Goal: Task Accomplishment & Management: Complete application form

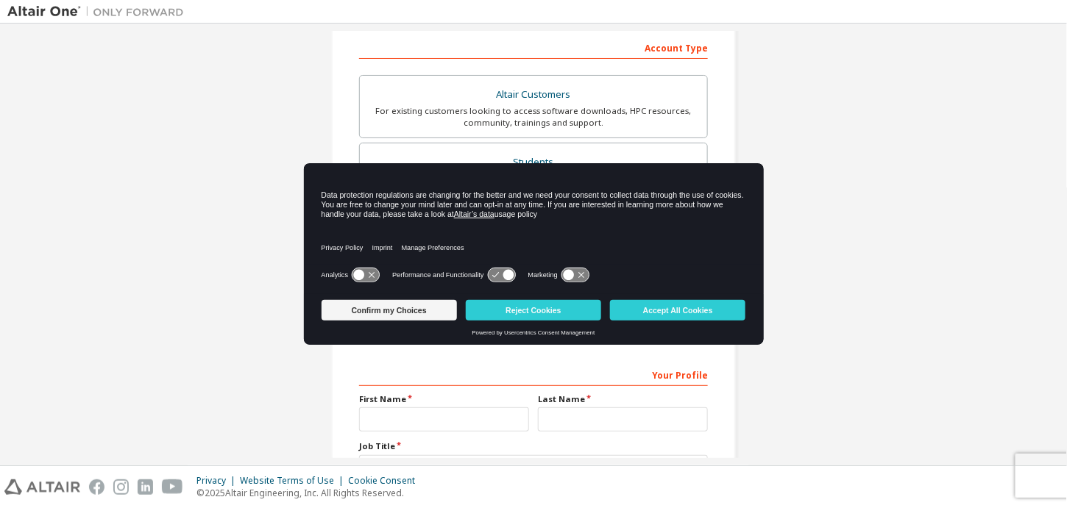
scroll to position [225, 0]
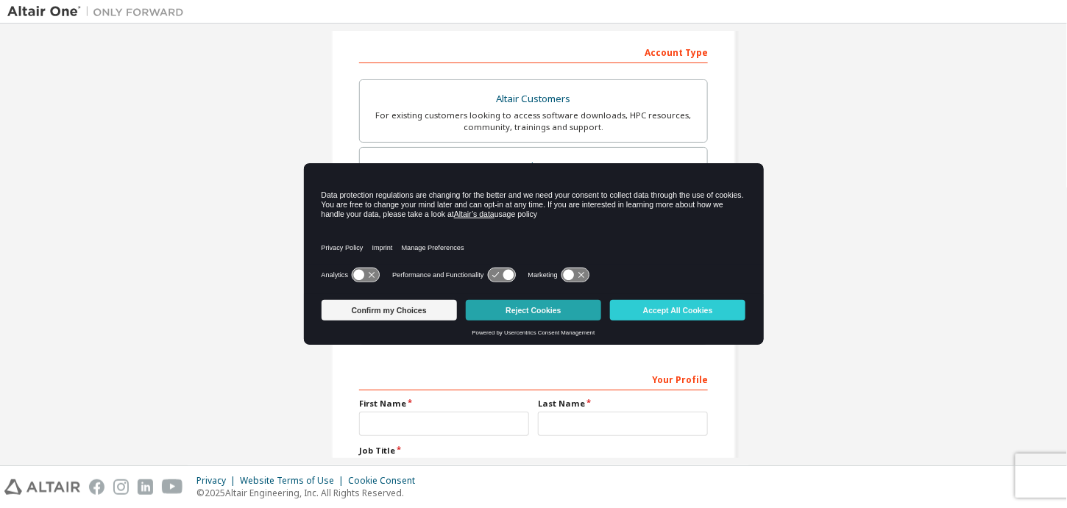
click at [511, 311] on button "Reject Cookies" at bounding box center [533, 310] width 135 height 21
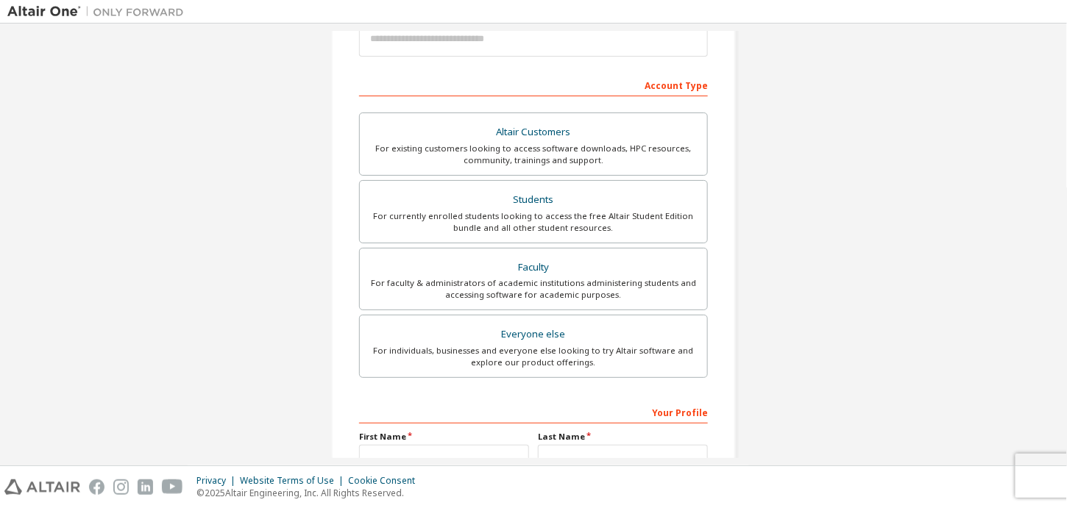
scroll to position [137, 0]
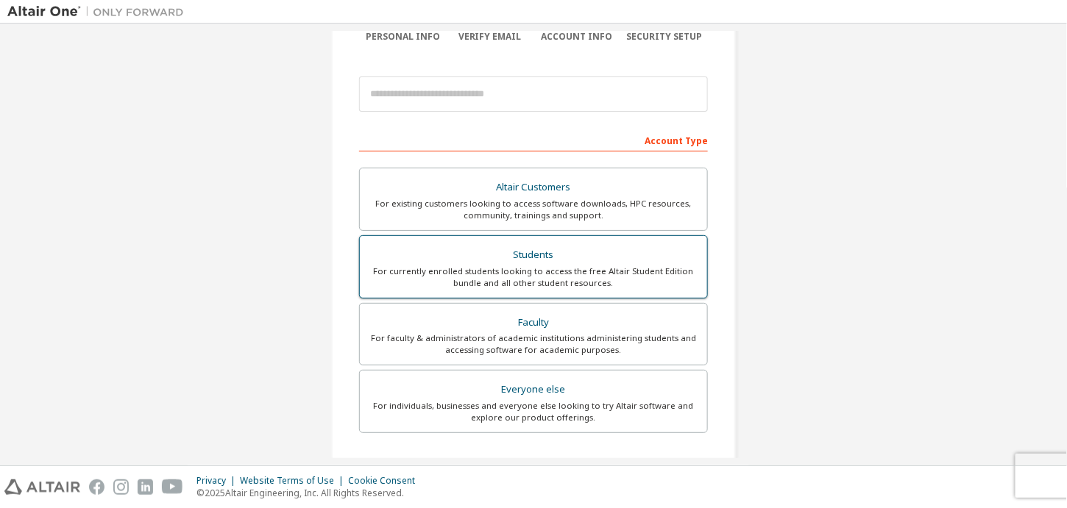
click at [500, 259] on div "Students" at bounding box center [534, 255] width 330 height 21
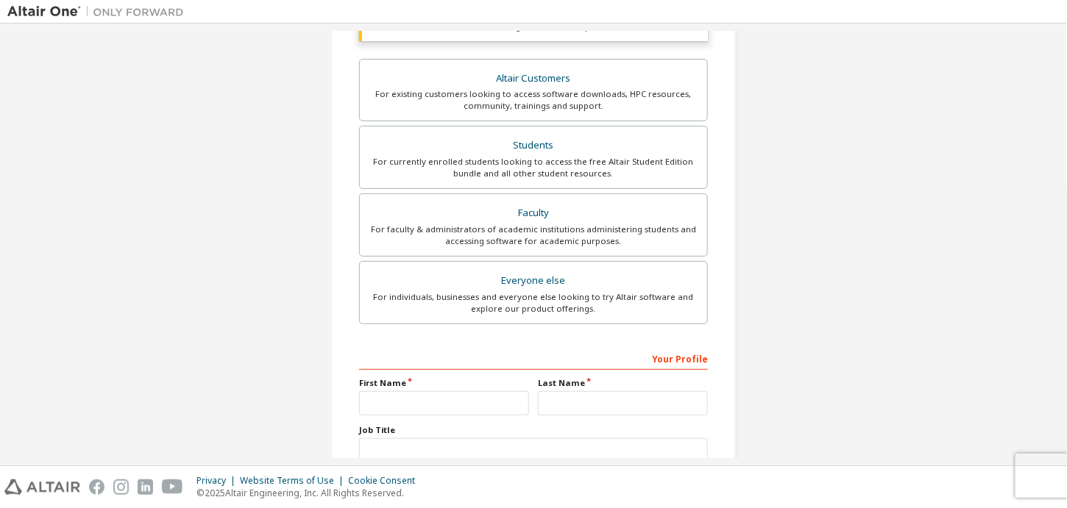
scroll to position [0, 0]
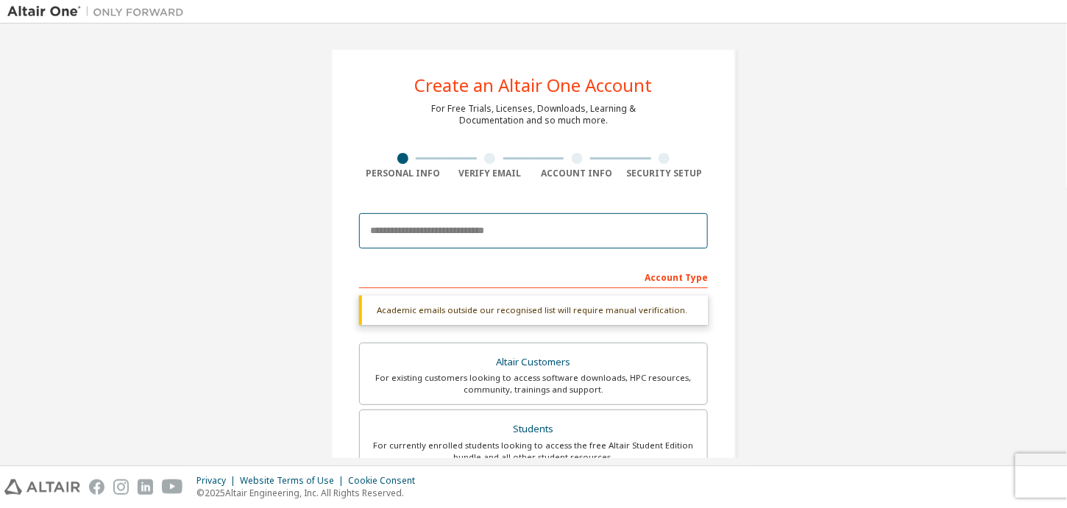
click at [455, 234] on input "email" at bounding box center [533, 230] width 349 height 35
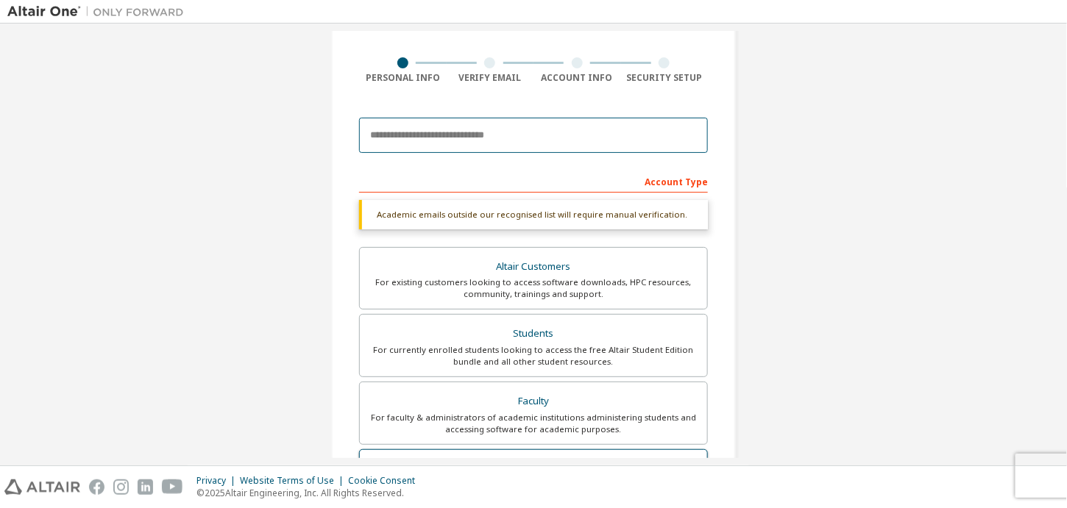
scroll to position [62, 0]
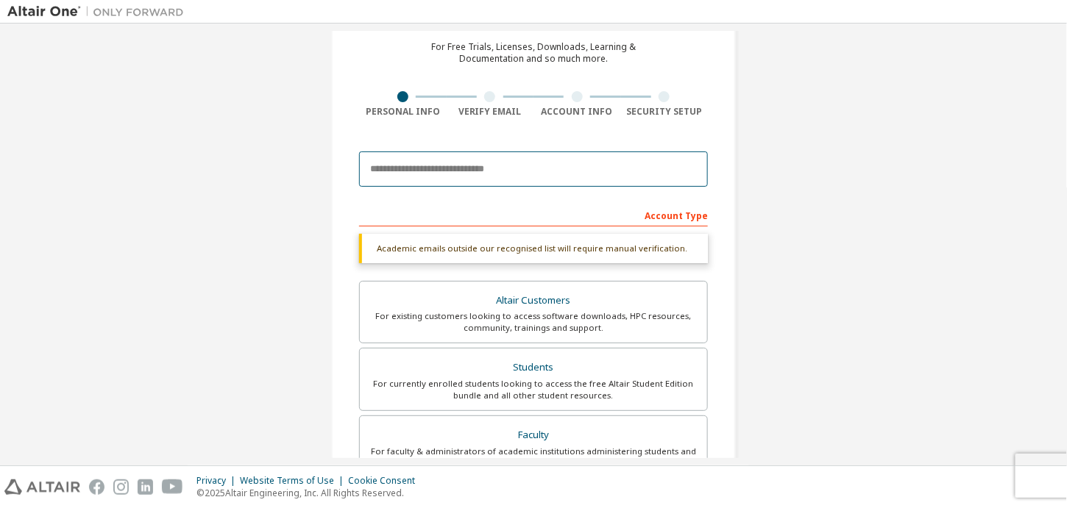
click at [506, 172] on input "email" at bounding box center [533, 169] width 349 height 35
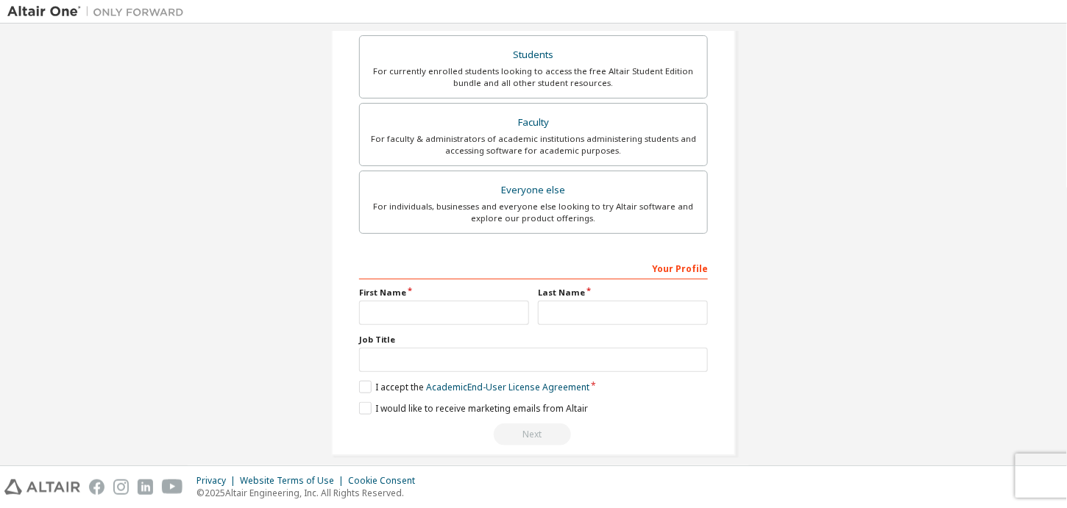
scroll to position [386, 0]
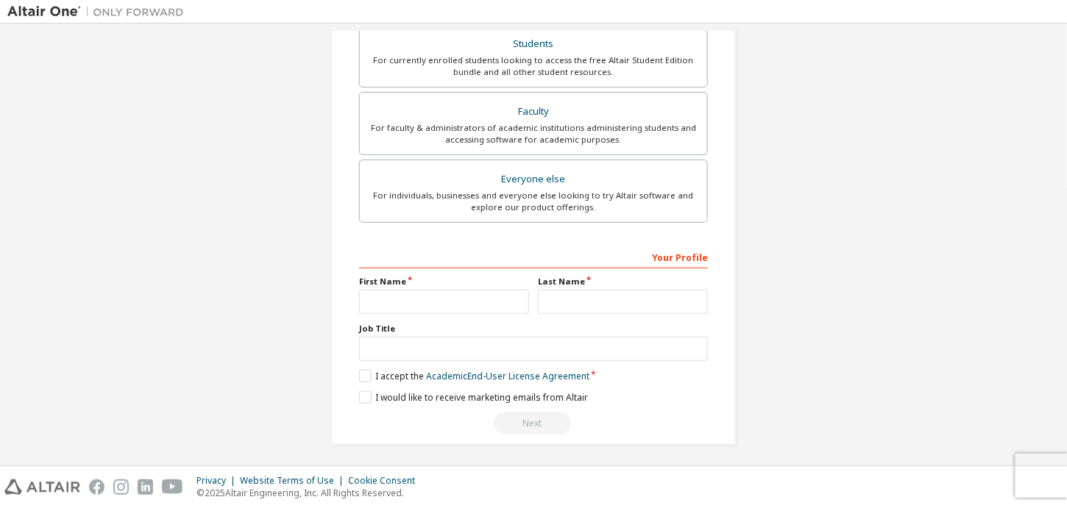
type input "**********"
click at [452, 296] on input "text" at bounding box center [444, 302] width 170 height 24
type input "****"
click at [566, 296] on input "text" at bounding box center [623, 302] width 170 height 24
type input "*******"
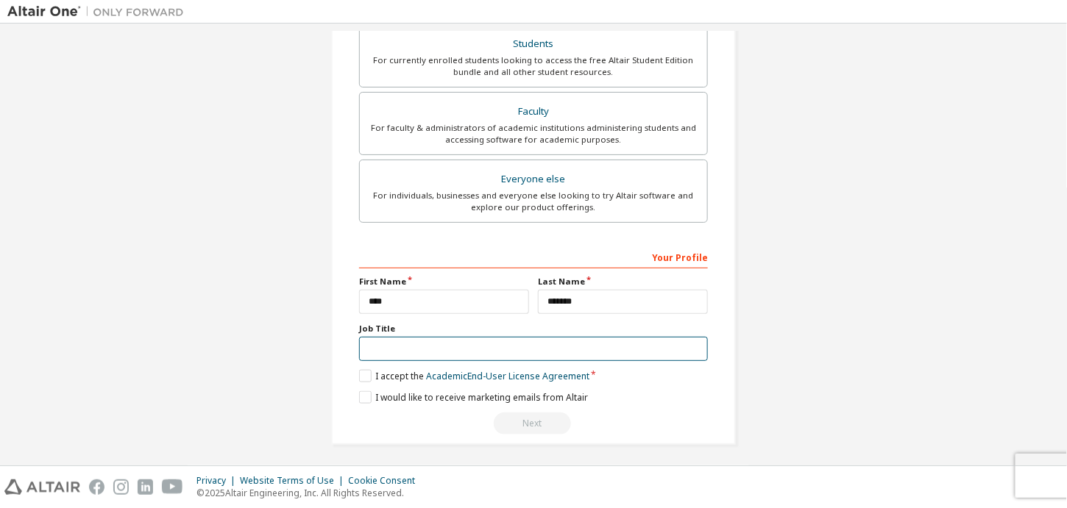
click at [516, 349] on input "text" at bounding box center [533, 349] width 349 height 24
type input "*******"
click at [364, 372] on label "I accept the Academic End-User License Agreement" at bounding box center [474, 375] width 230 height 13
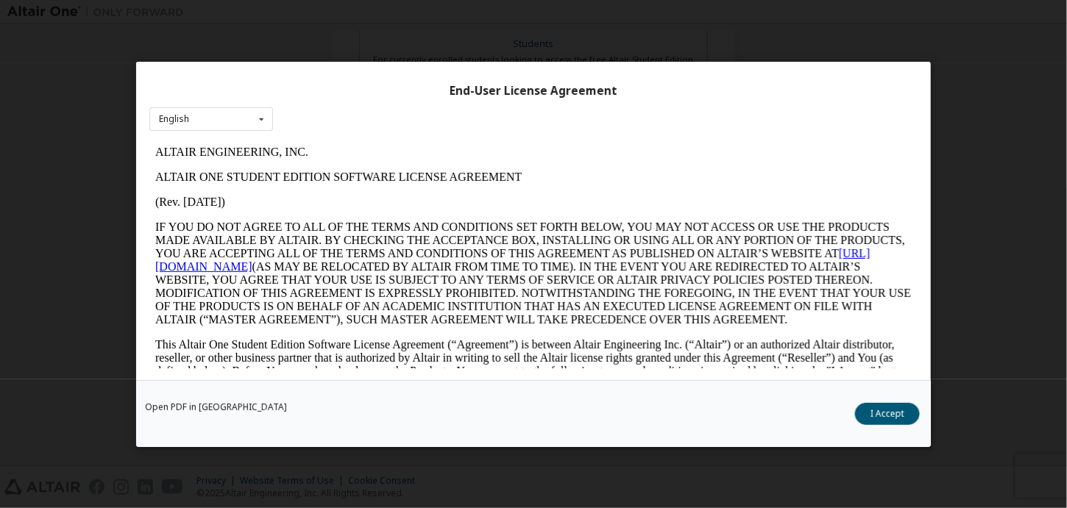
scroll to position [32, 0]
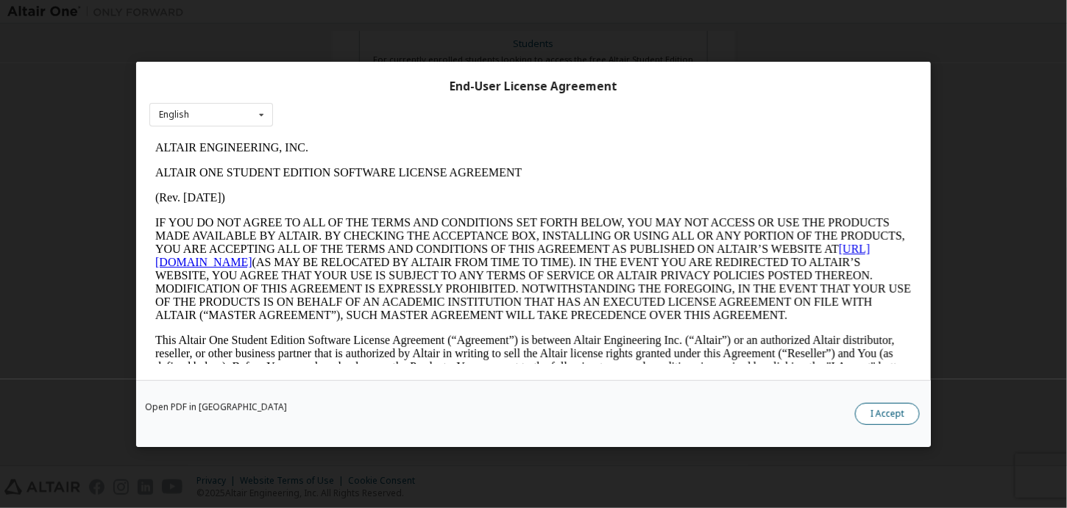
click at [894, 415] on button "I Accept" at bounding box center [887, 413] width 65 height 22
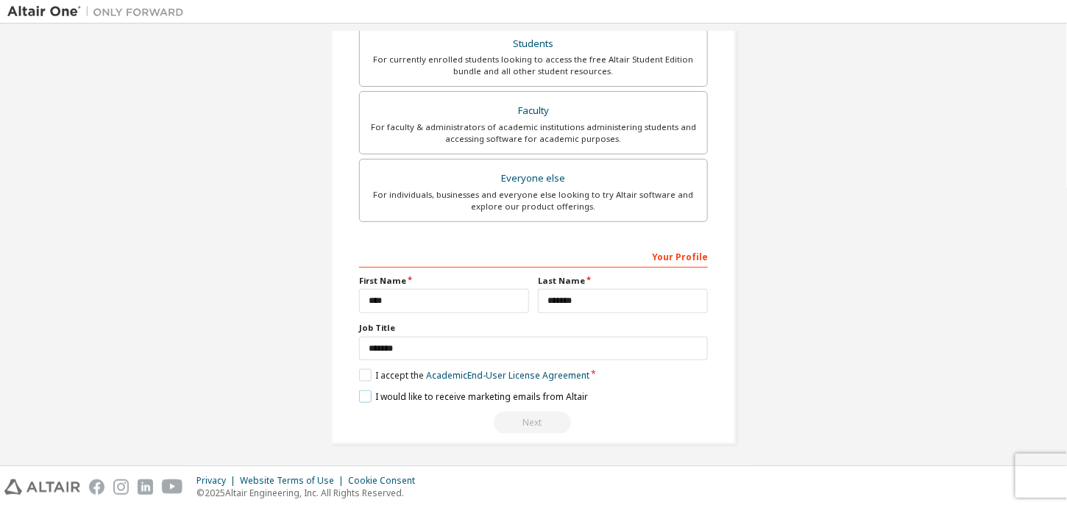
click at [362, 395] on label "I would like to receive marketing emails from Altair" at bounding box center [473, 397] width 229 height 13
click at [482, 254] on div "Your Profile" at bounding box center [533, 256] width 349 height 24
click at [363, 392] on label "I would like to receive marketing emails from Altair" at bounding box center [473, 397] width 229 height 13
click at [436, 262] on div "Your Profile" at bounding box center [533, 256] width 349 height 24
click at [433, 248] on div "Your Profile" at bounding box center [533, 256] width 349 height 24
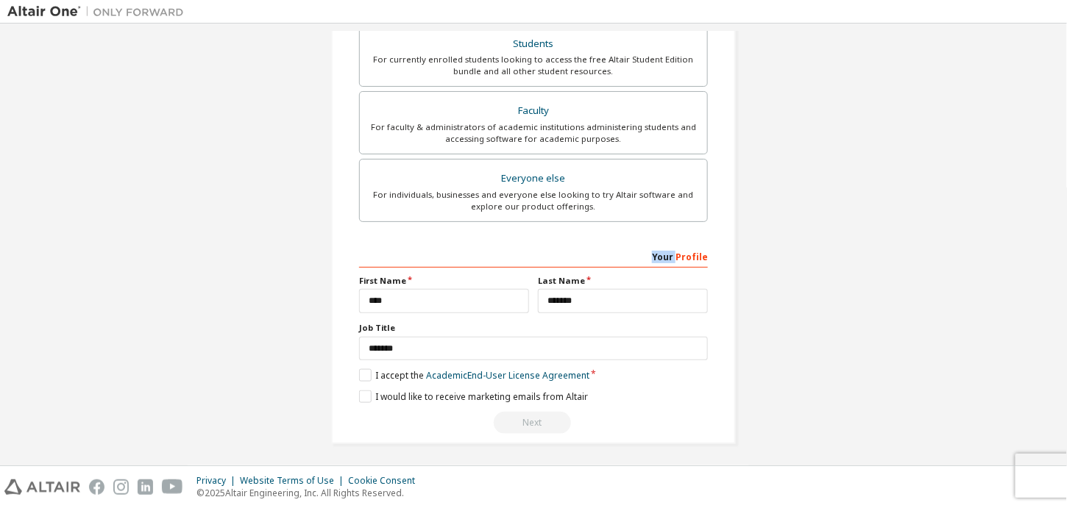
click at [433, 248] on div "Your Profile" at bounding box center [533, 256] width 349 height 24
click at [444, 255] on div "Your Profile" at bounding box center [533, 256] width 349 height 24
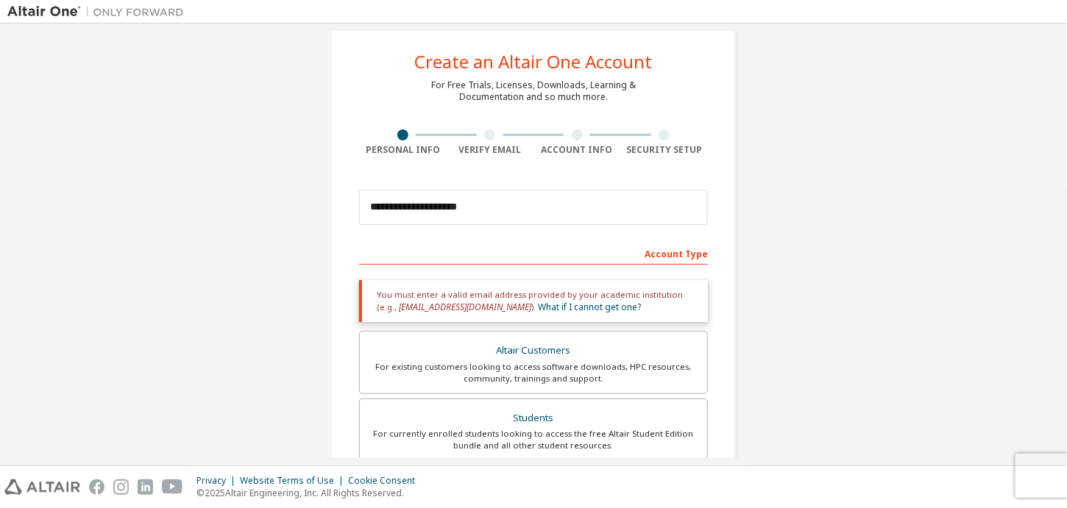
scroll to position [10, 0]
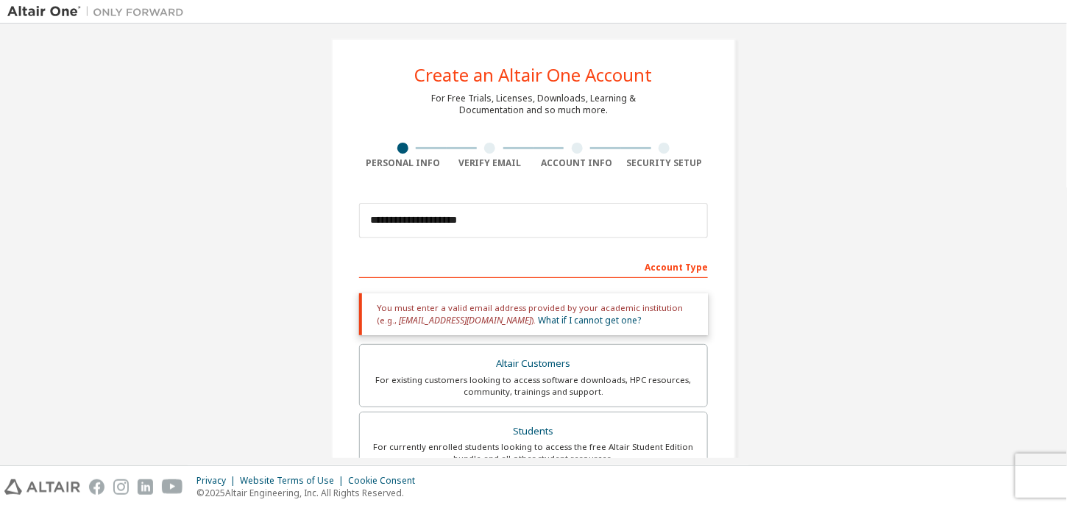
click at [454, 268] on div "Account Type" at bounding box center [533, 267] width 349 height 24
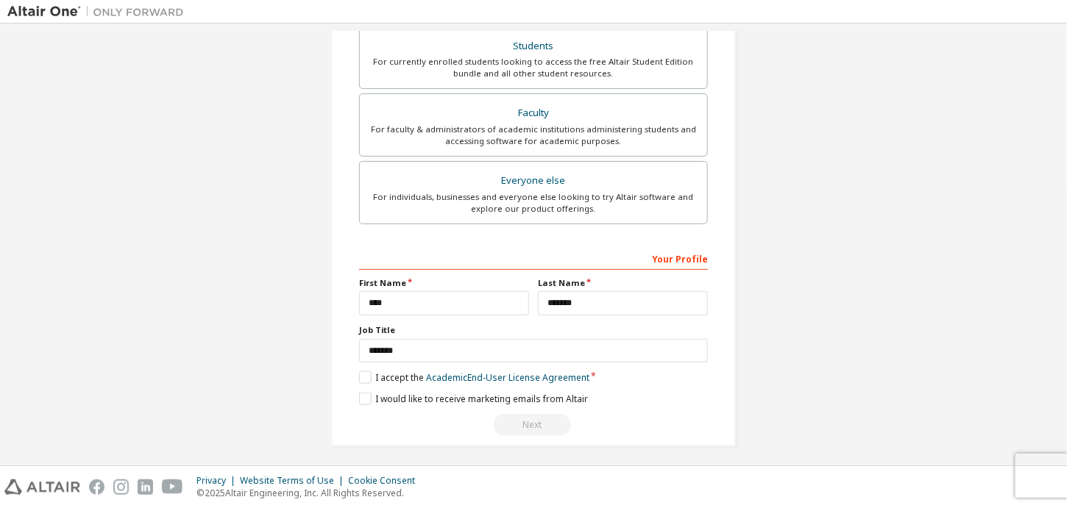
scroll to position [398, 0]
click at [528, 415] on div "Next" at bounding box center [533, 423] width 349 height 22
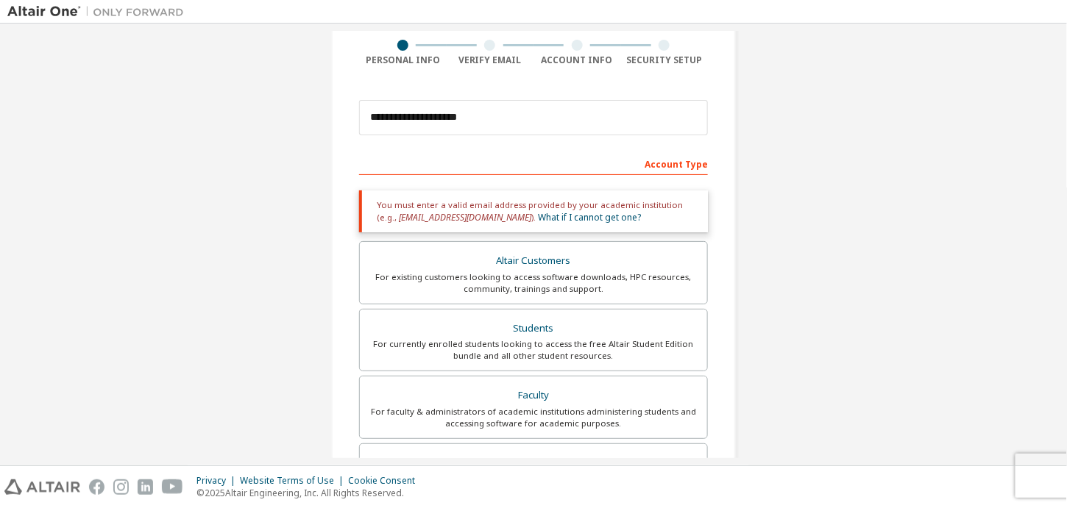
scroll to position [0, 0]
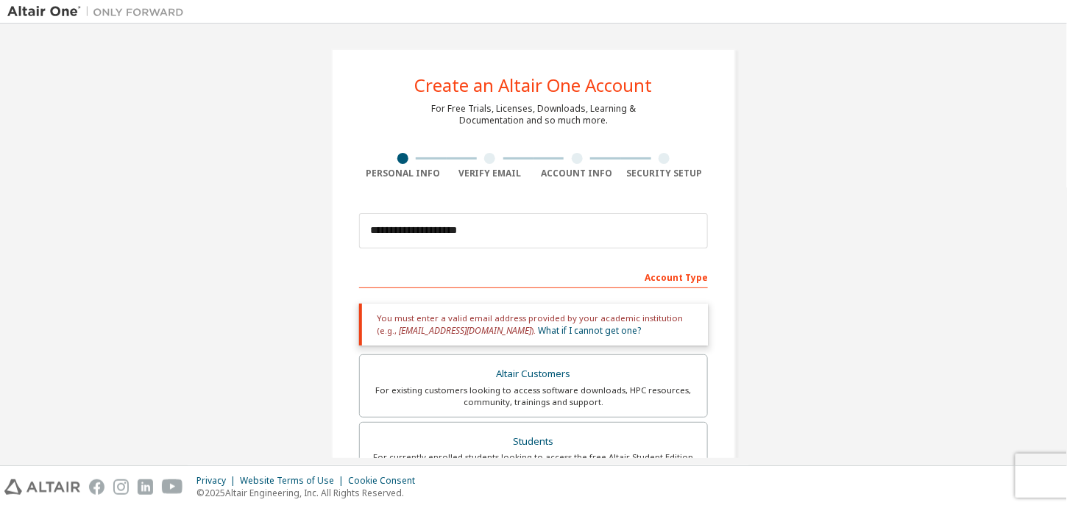
click at [486, 163] on div at bounding box center [489, 158] width 11 height 11
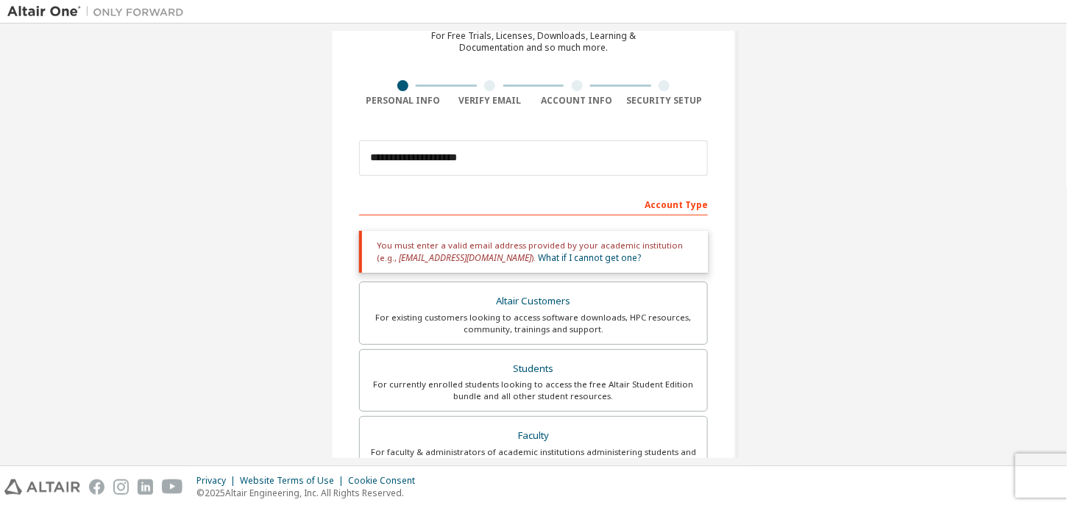
scroll to position [93, 0]
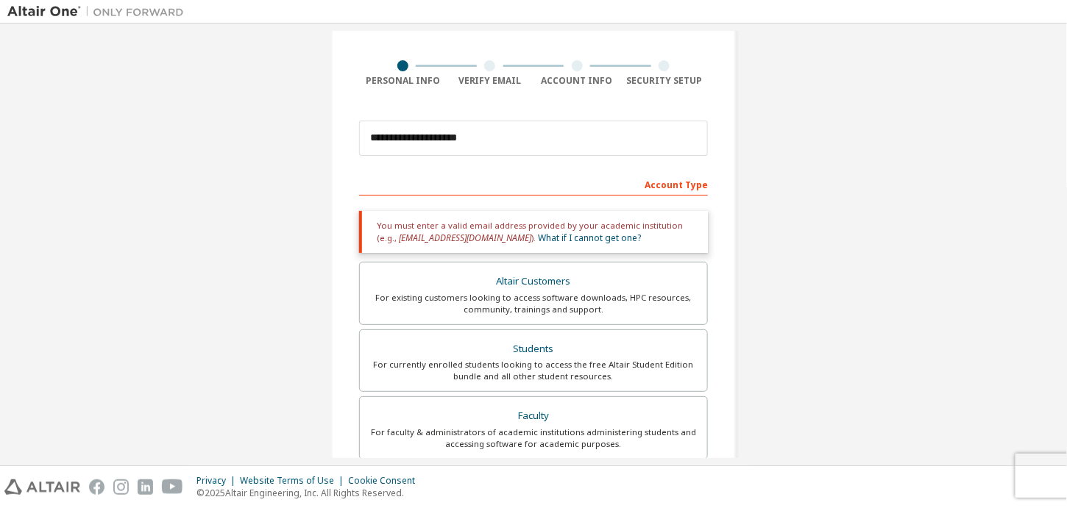
click at [494, 181] on div "Account Type" at bounding box center [533, 184] width 349 height 24
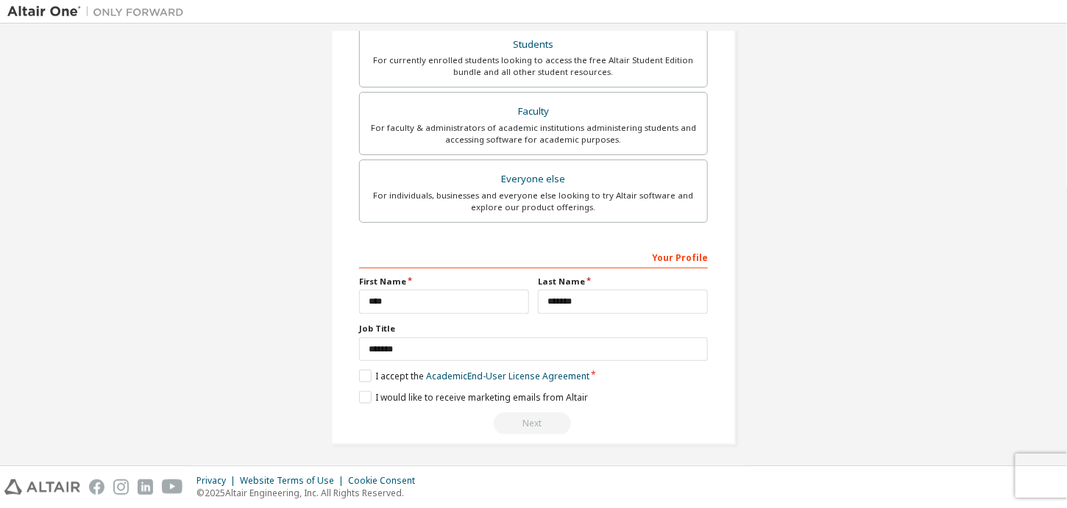
scroll to position [398, 0]
click at [527, 413] on div "Next" at bounding box center [533, 423] width 349 height 22
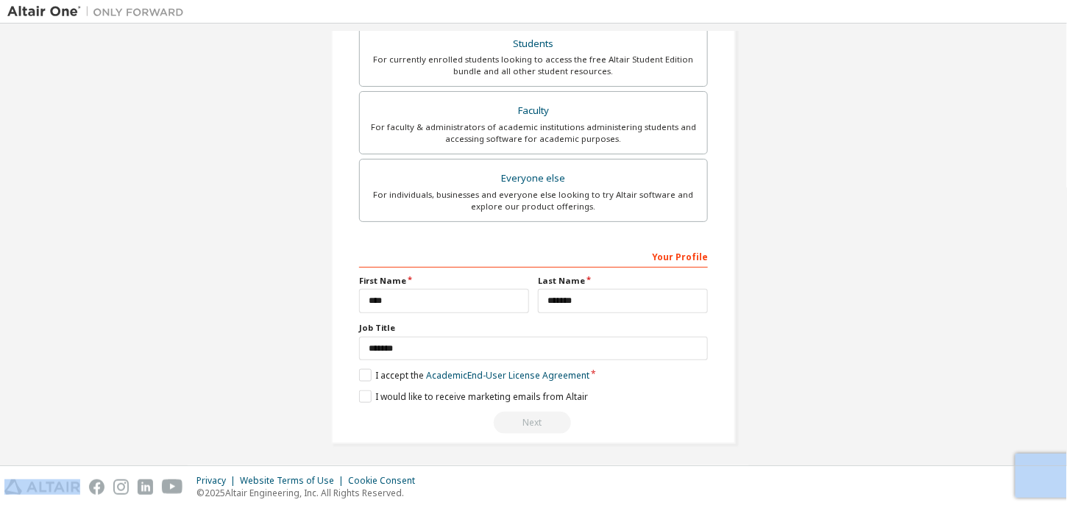
click at [527, 413] on div "Next" at bounding box center [533, 423] width 349 height 22
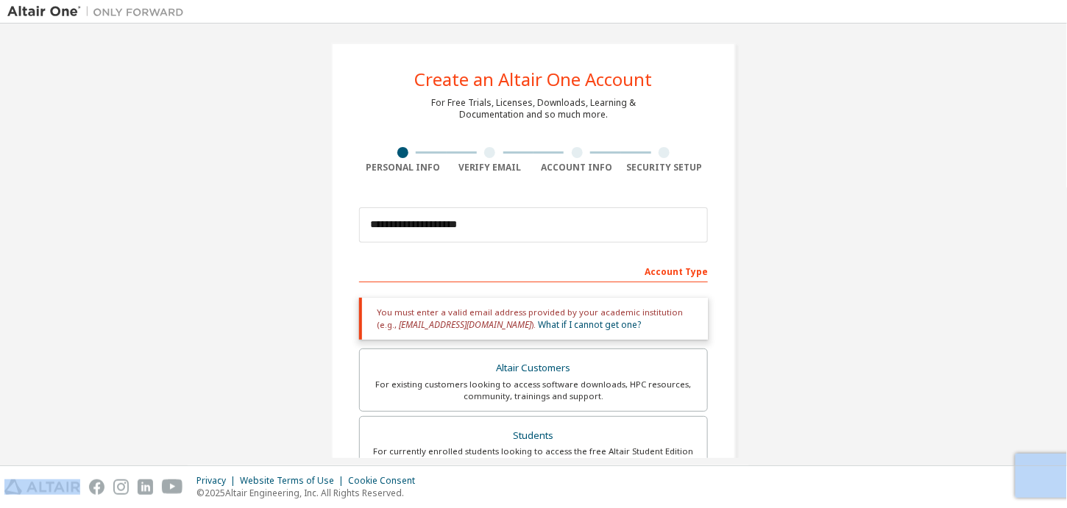
scroll to position [0, 0]
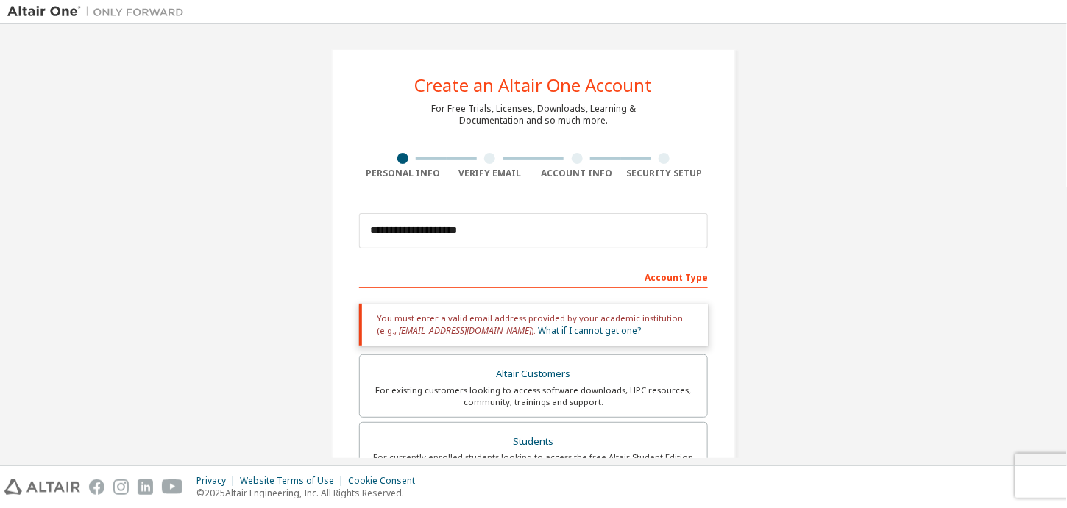
click at [566, 284] on div "Account Type" at bounding box center [533, 277] width 349 height 24
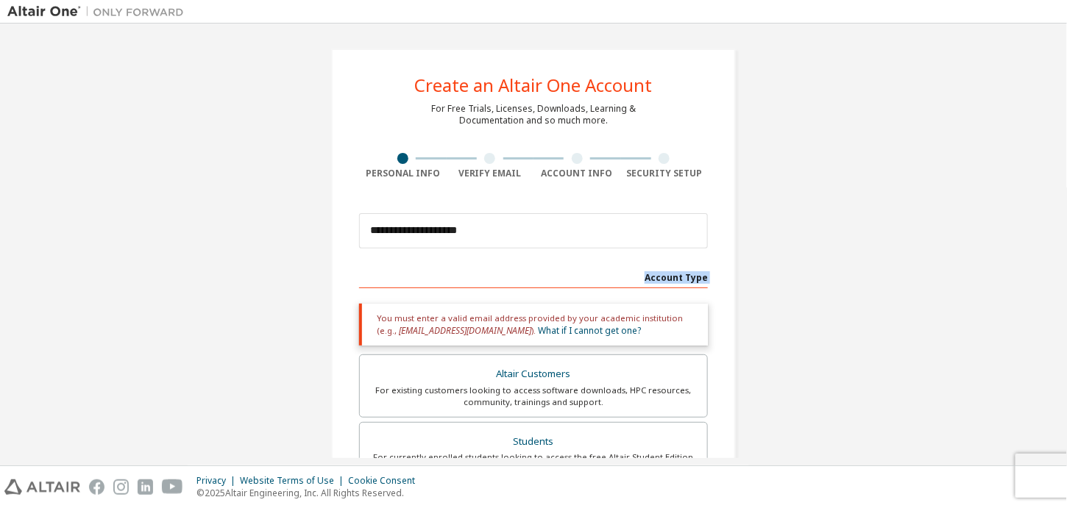
click at [566, 284] on div "Account Type" at bounding box center [533, 277] width 349 height 24
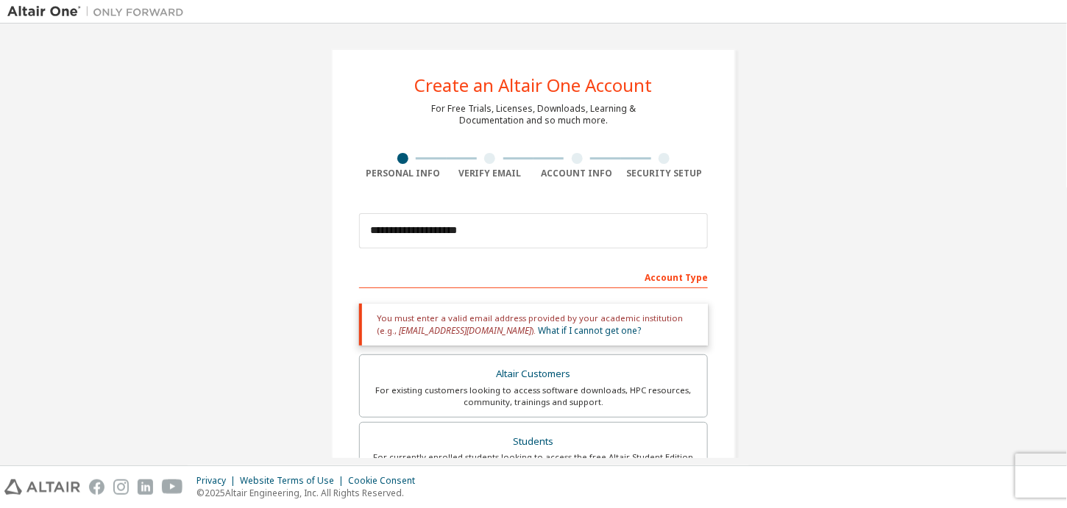
click at [778, 296] on div "**********" at bounding box center [533, 445] width 1052 height 829
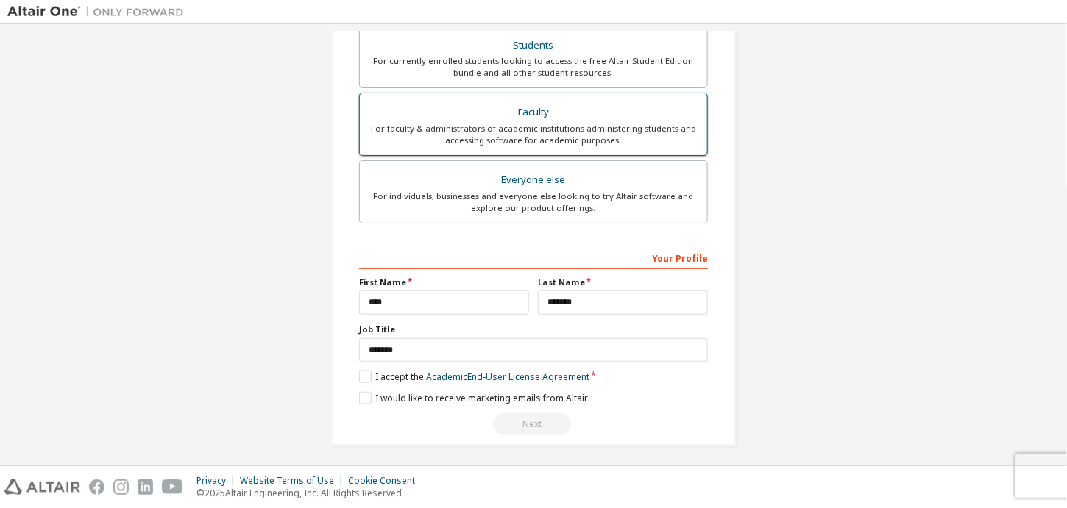
scroll to position [398, 0]
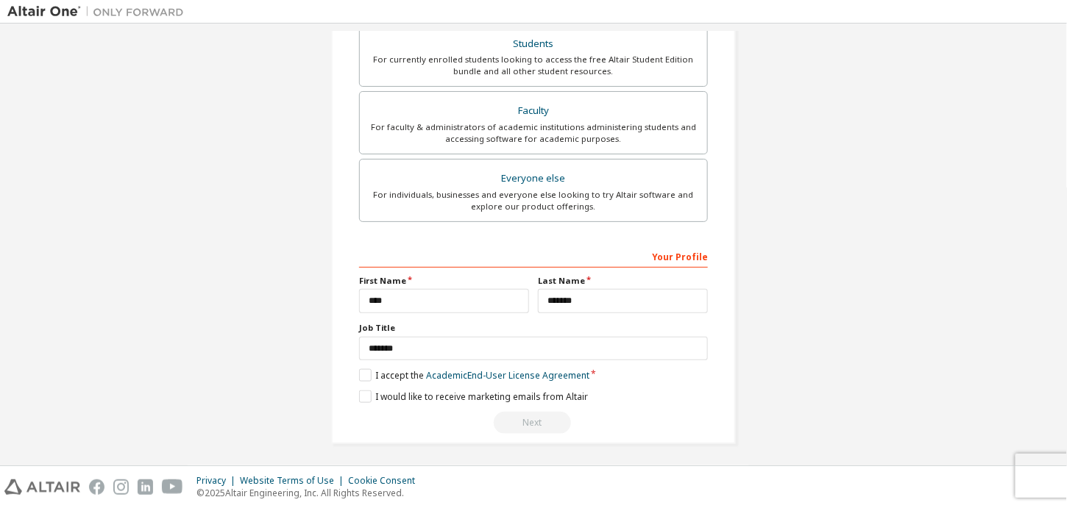
click at [526, 414] on div "Next" at bounding box center [533, 423] width 349 height 22
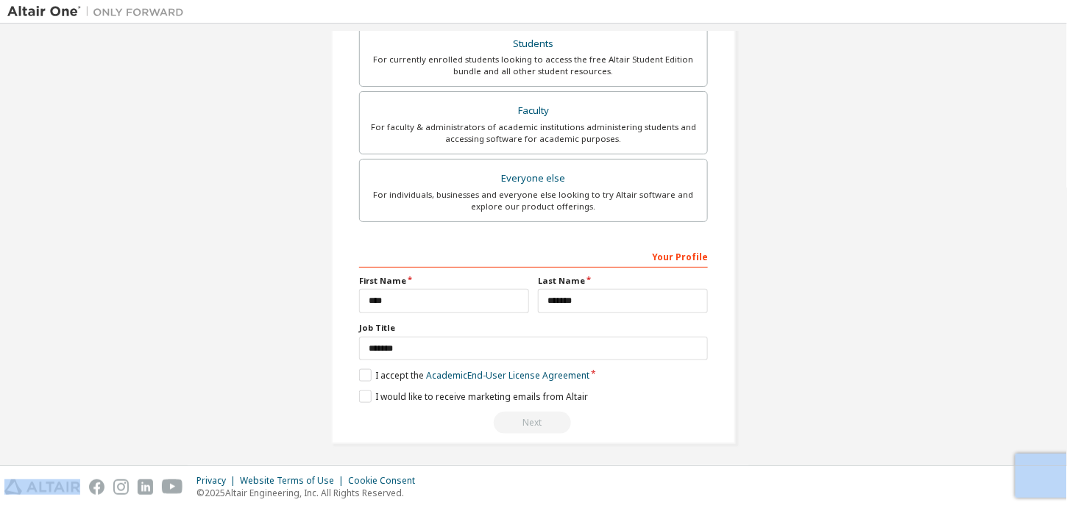
click at [526, 414] on div "Next" at bounding box center [533, 423] width 349 height 22
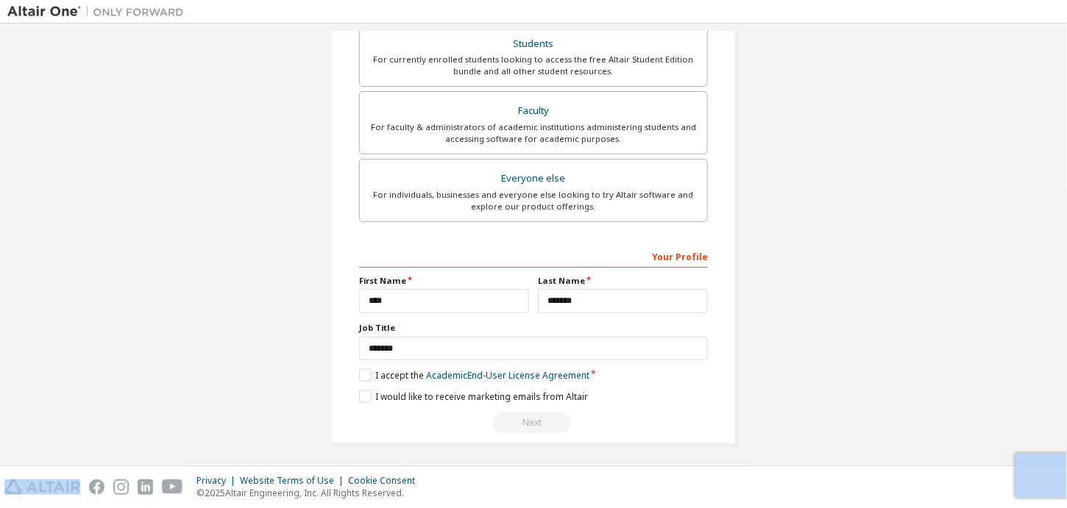
click at [526, 414] on div "Next" at bounding box center [533, 423] width 349 height 22
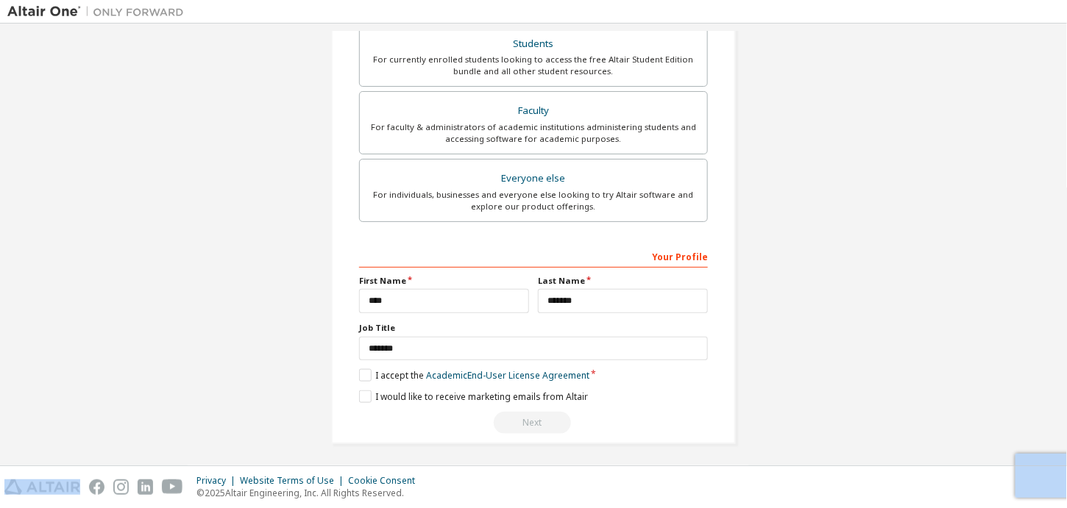
click at [526, 414] on div "Next" at bounding box center [533, 423] width 349 height 22
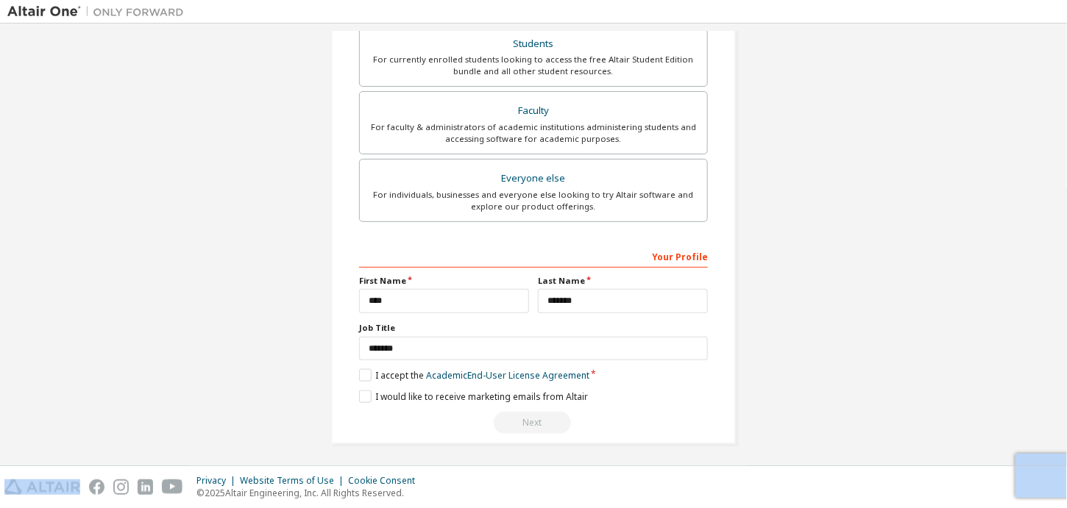
click at [526, 414] on div "Next" at bounding box center [533, 423] width 349 height 22
click at [526, 415] on div "Next" at bounding box center [533, 423] width 349 height 22
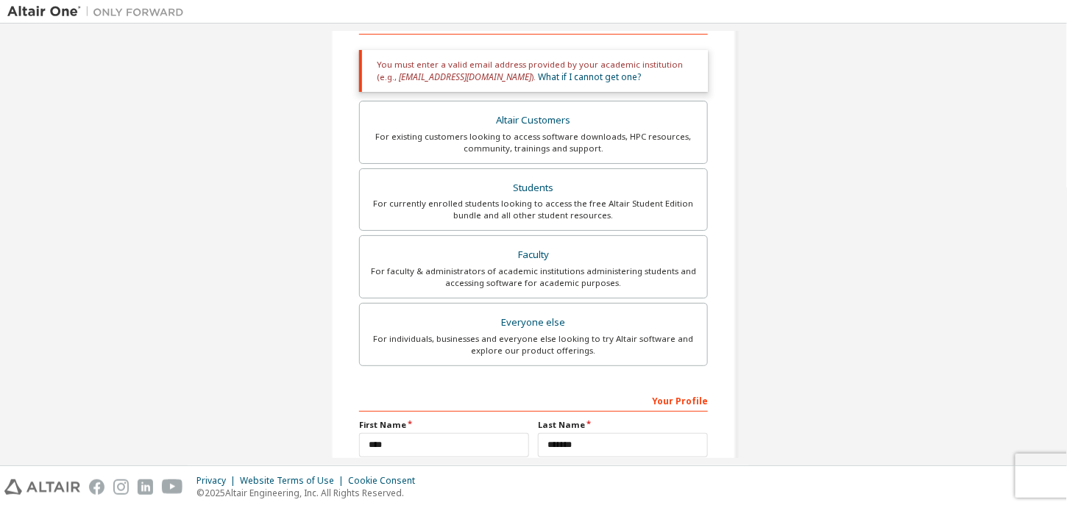
scroll to position [251, 0]
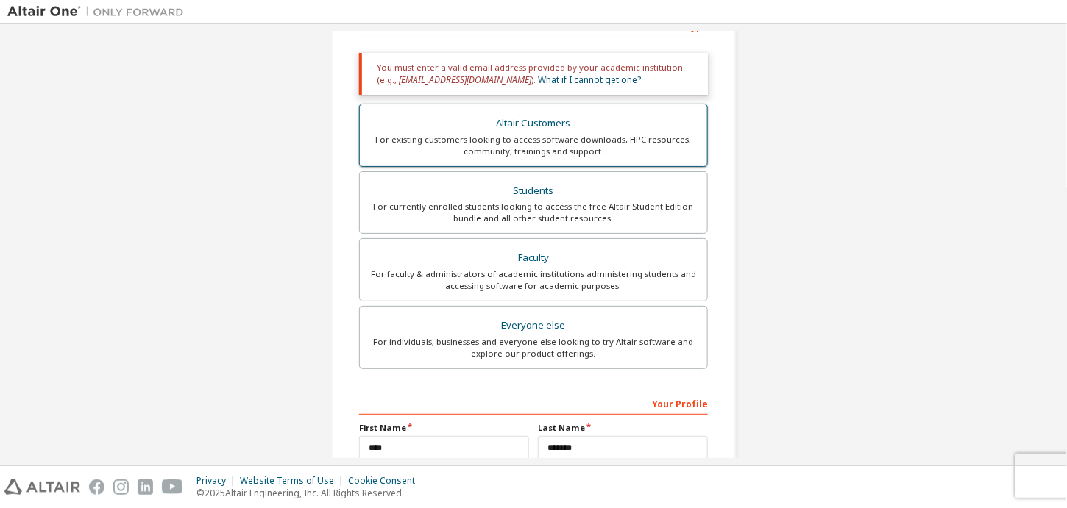
click at [497, 146] on div "For existing customers looking to access software downloads, HPC resources, com…" at bounding box center [534, 146] width 330 height 24
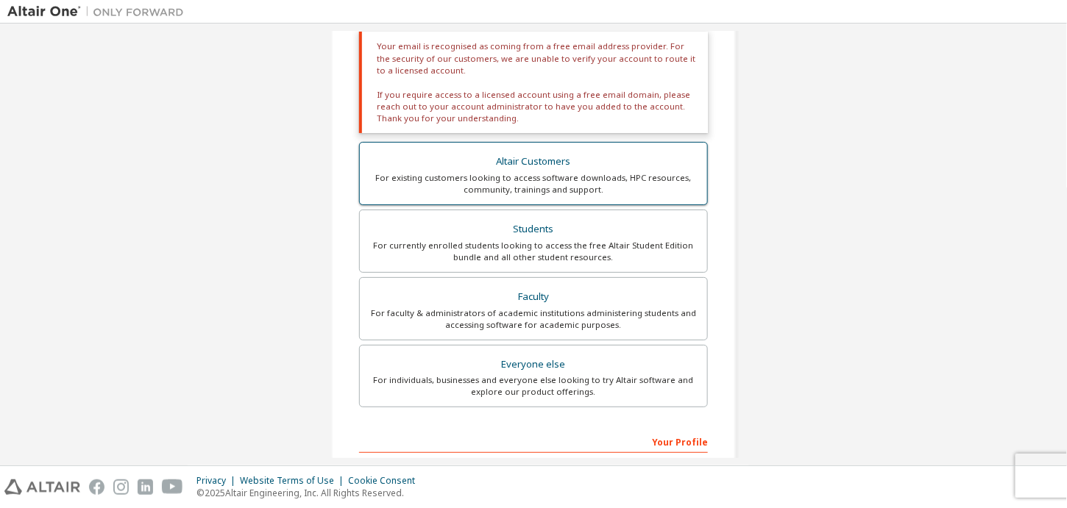
scroll to position [271, 0]
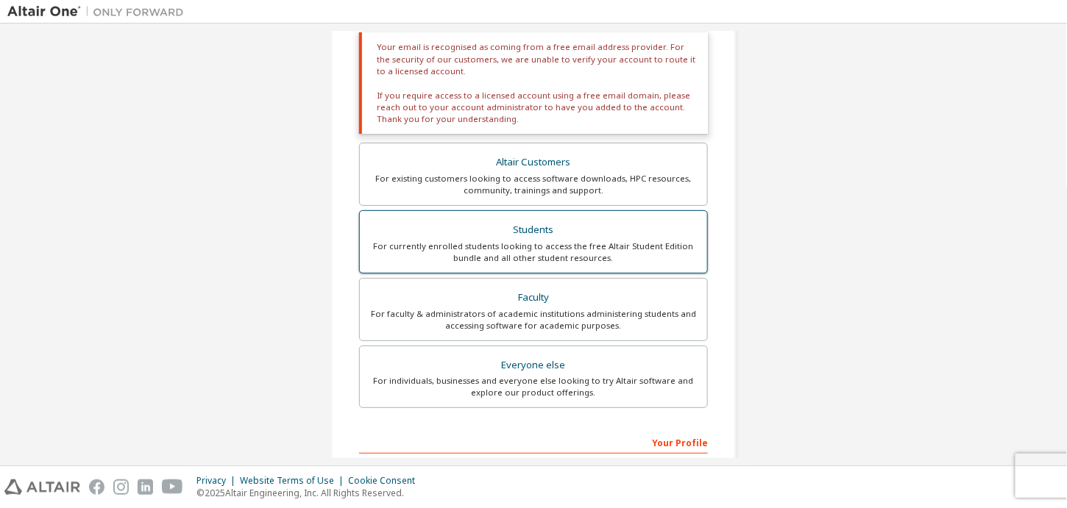
click at [483, 235] on div "Students" at bounding box center [534, 230] width 330 height 21
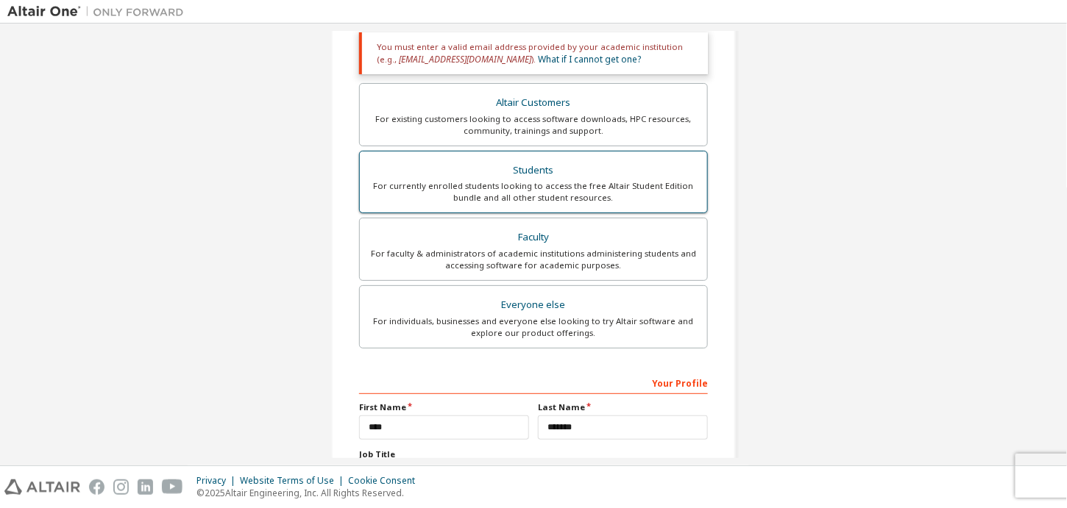
scroll to position [398, 0]
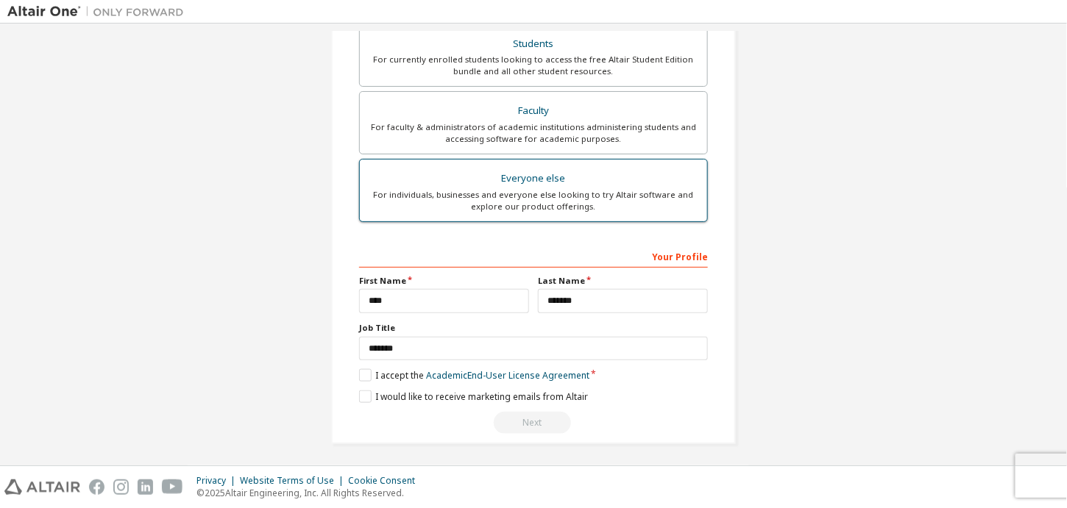
click at [527, 176] on div "Everyone else" at bounding box center [534, 178] width 330 height 21
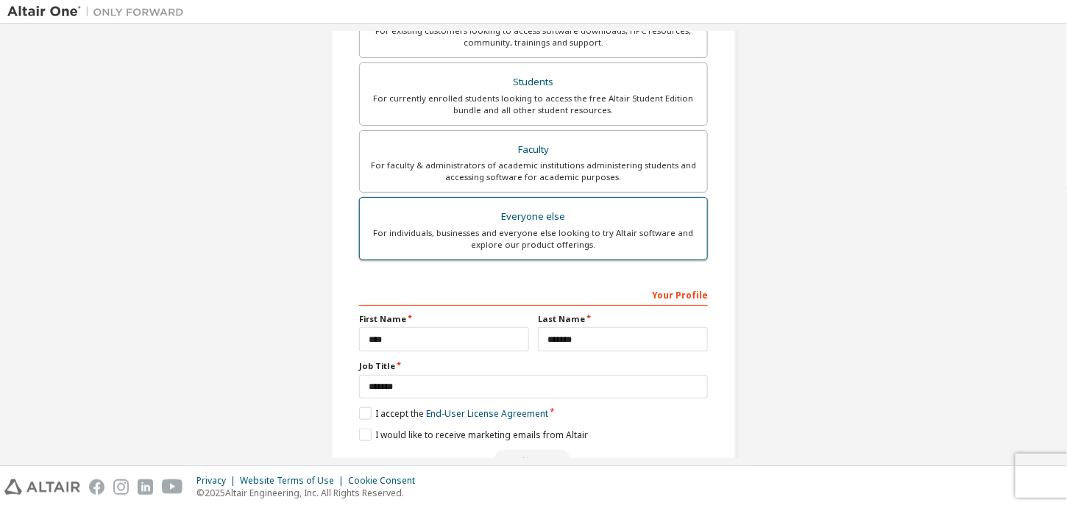
scroll to position [348, 0]
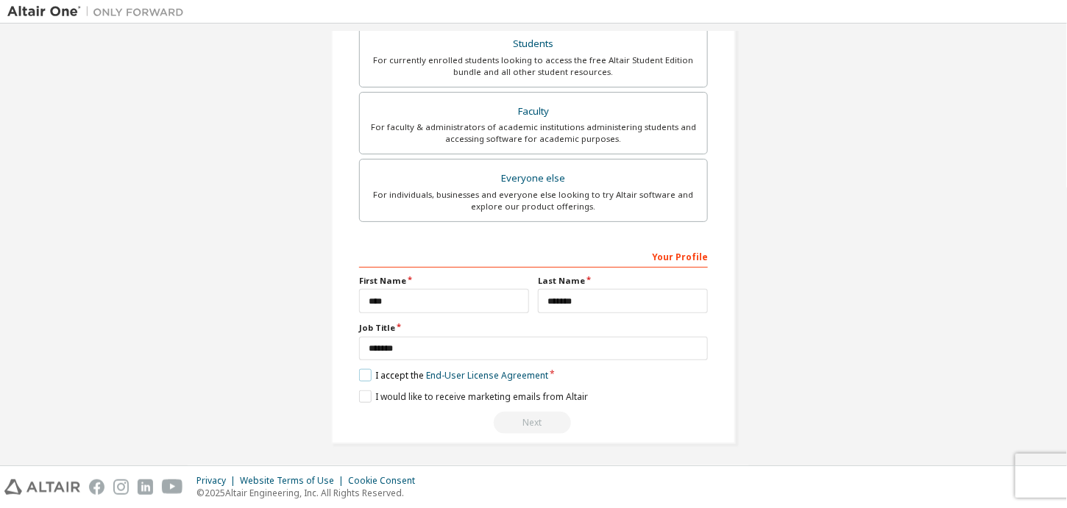
click at [362, 370] on label "I accept the End-User License Agreement" at bounding box center [453, 375] width 189 height 13
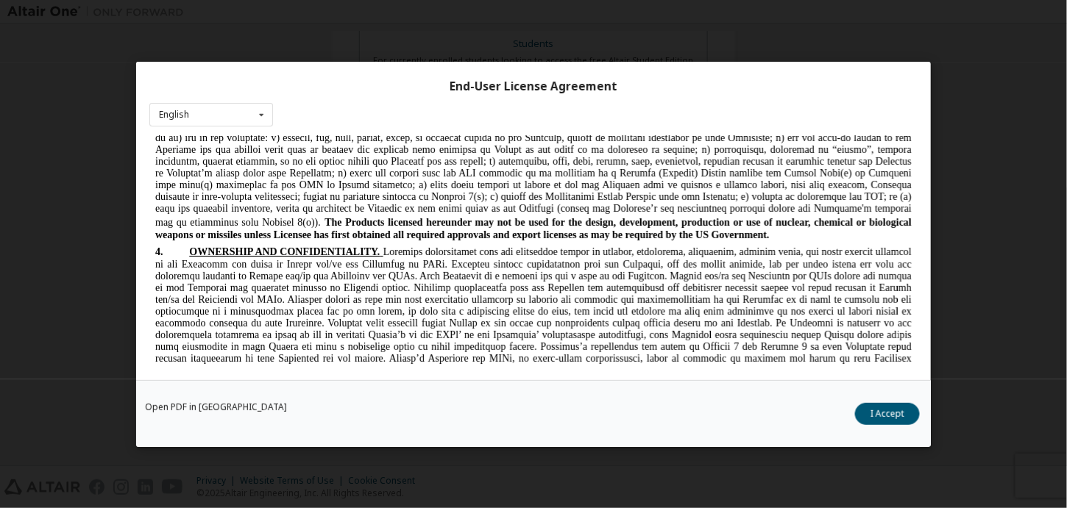
scroll to position [4092, 0]
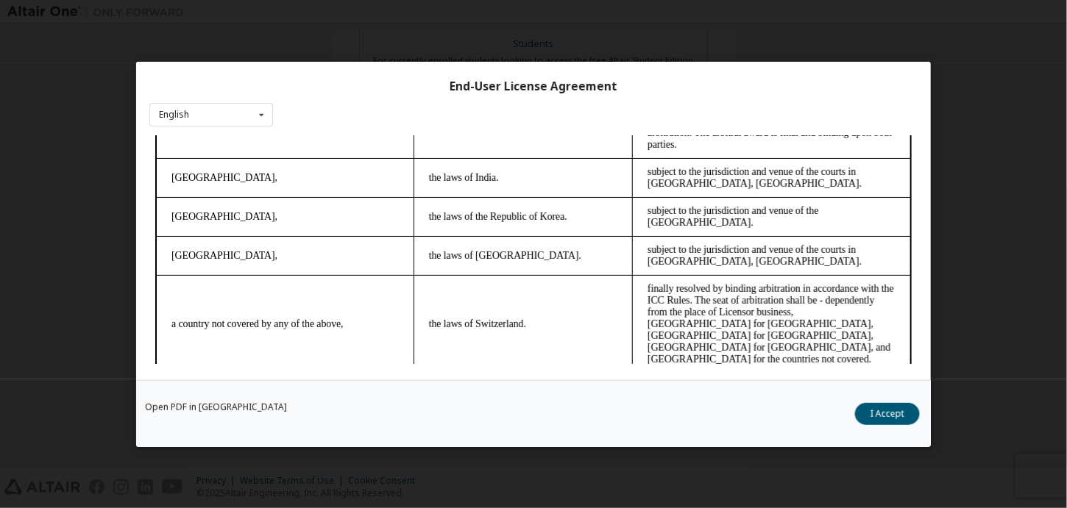
drag, startPoint x: 903, startPoint y: 154, endPoint x: 1058, endPoint y: 580, distance: 454.1
click at [881, 408] on button "I Accept" at bounding box center [887, 413] width 65 height 22
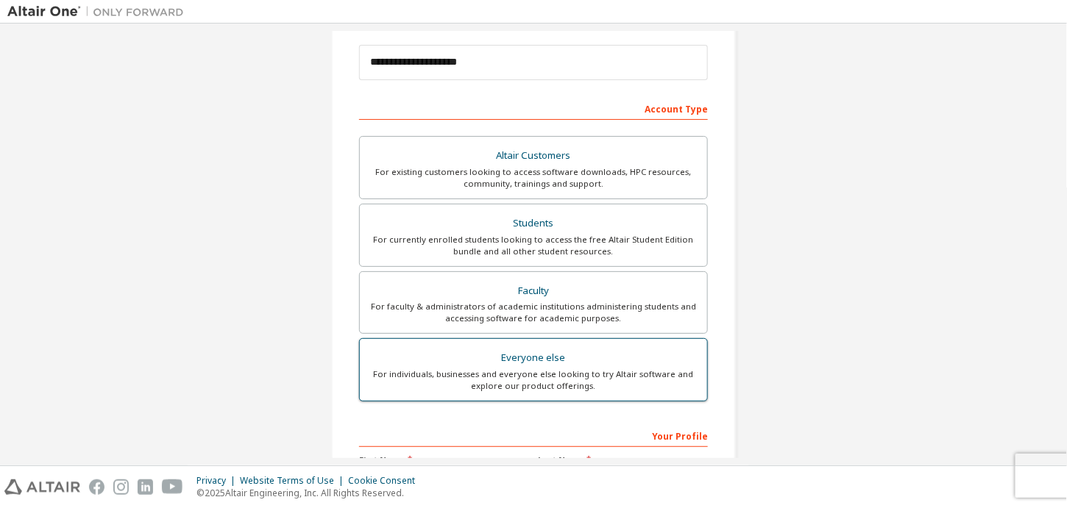
scroll to position [161, 0]
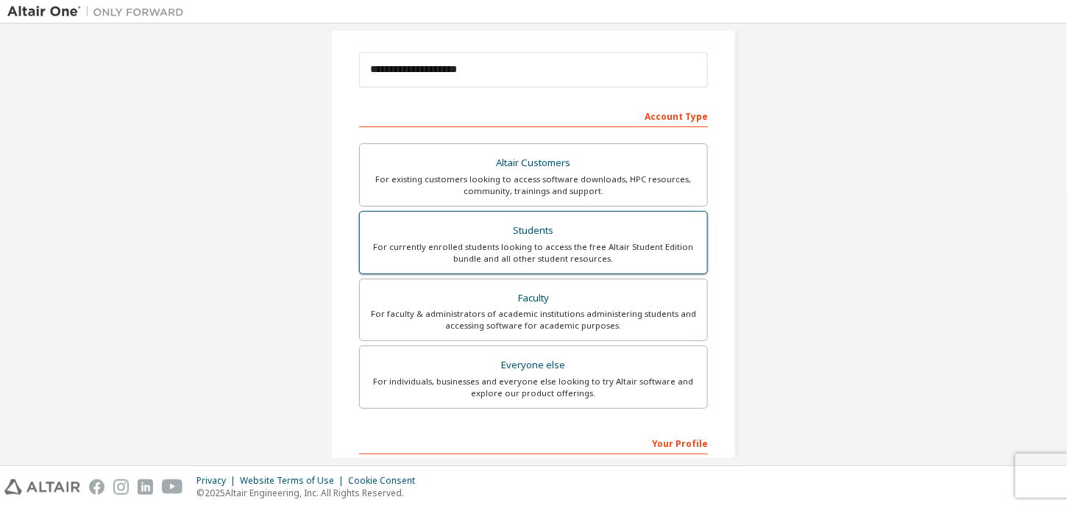
click at [526, 243] on div "For currently enrolled students looking to access the free Altair Student Editi…" at bounding box center [534, 253] width 330 height 24
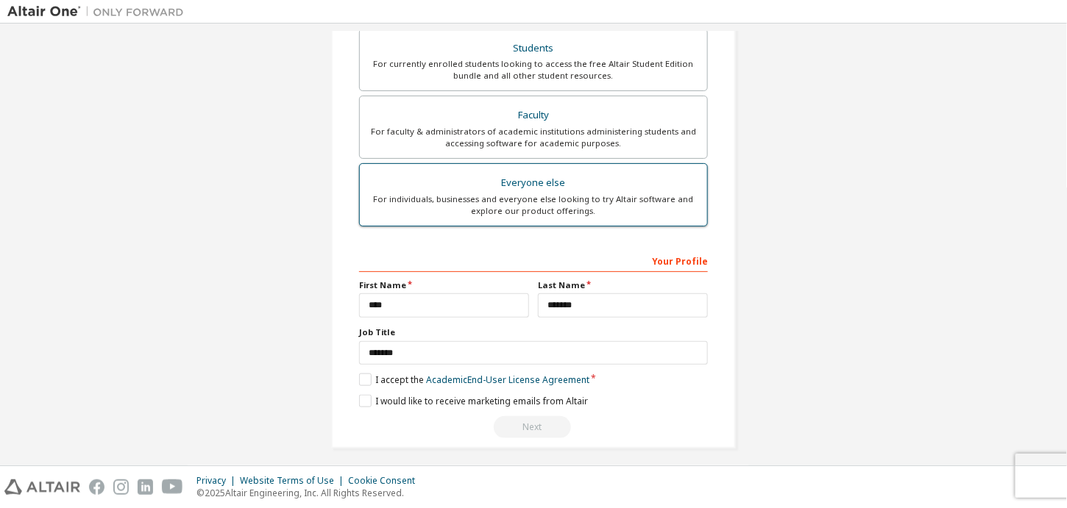
scroll to position [398, 0]
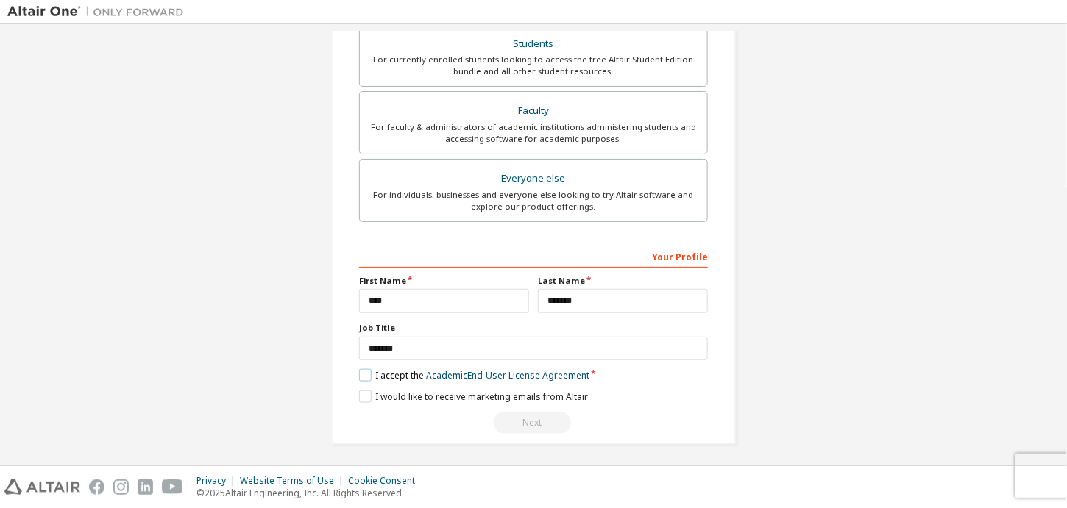
click at [363, 370] on label "I accept the Academic End-User License Agreement" at bounding box center [474, 375] width 230 height 13
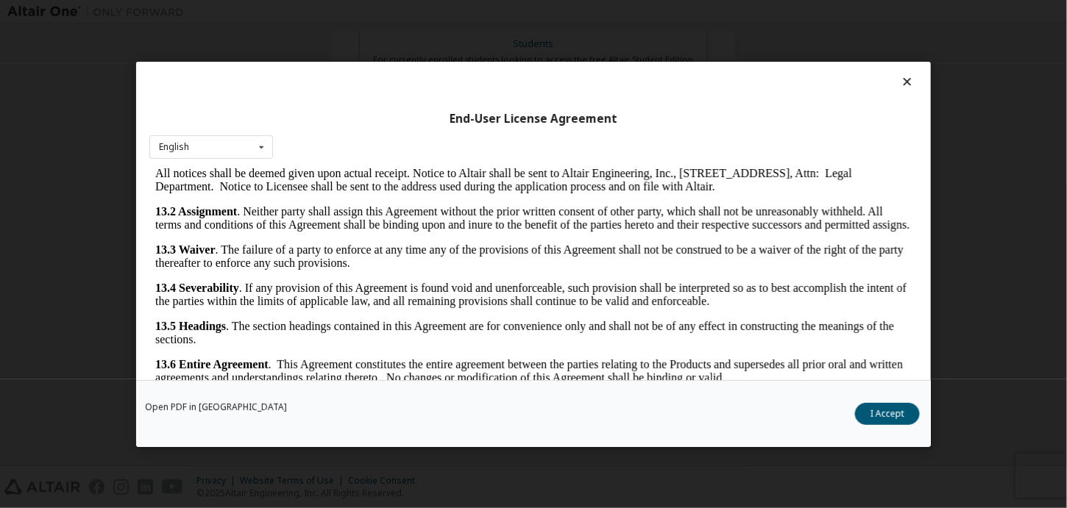
scroll to position [32, 0]
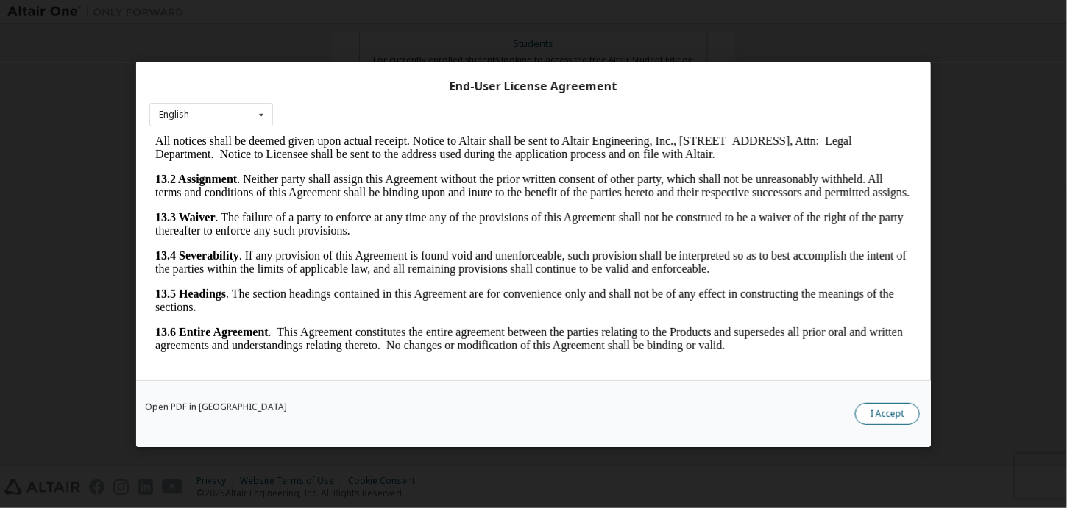
click at [903, 406] on button "I Accept" at bounding box center [887, 413] width 65 height 22
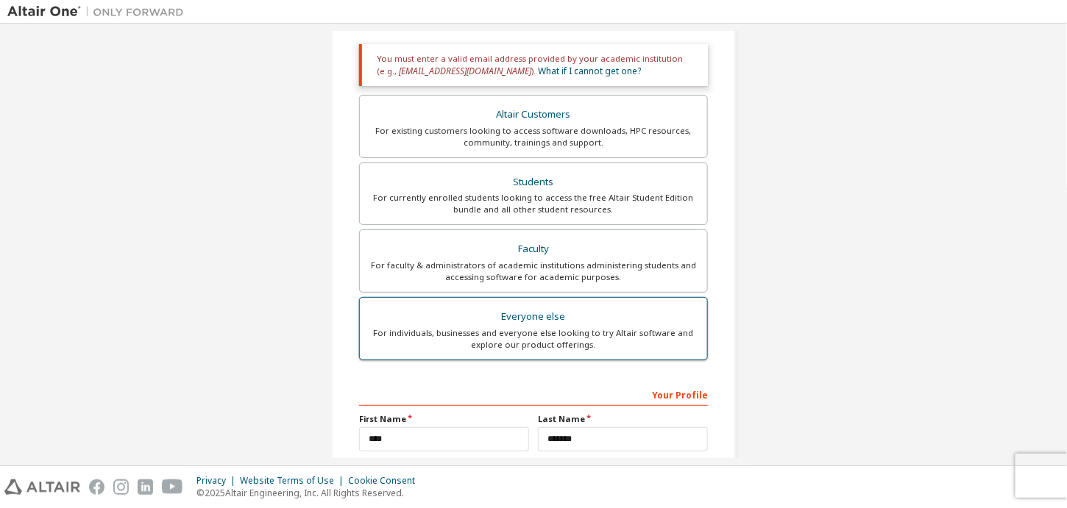
scroll to position [196, 0]
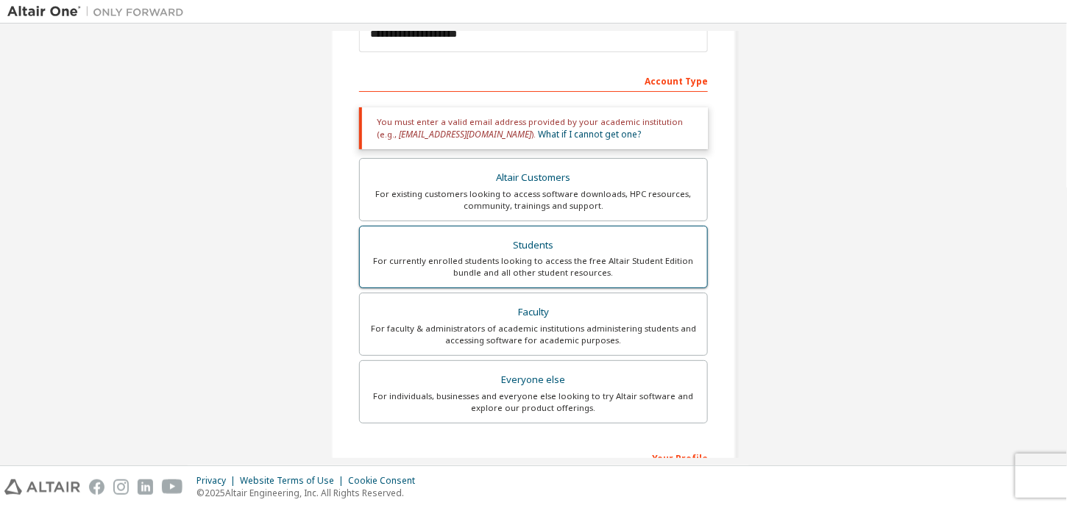
click at [553, 255] on div "For currently enrolled students looking to access the free Altair Student Editi…" at bounding box center [534, 267] width 330 height 24
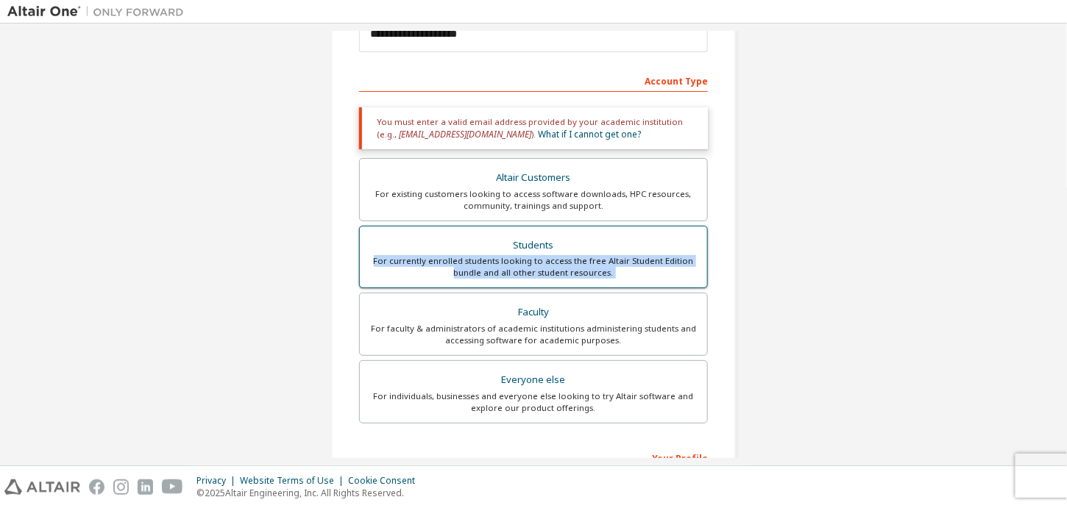
click at [553, 255] on div "For currently enrolled students looking to access the free Altair Student Editi…" at bounding box center [534, 267] width 330 height 24
click at [601, 275] on div "For currently enrolled students looking to access the free Altair Student Editi…" at bounding box center [534, 267] width 330 height 24
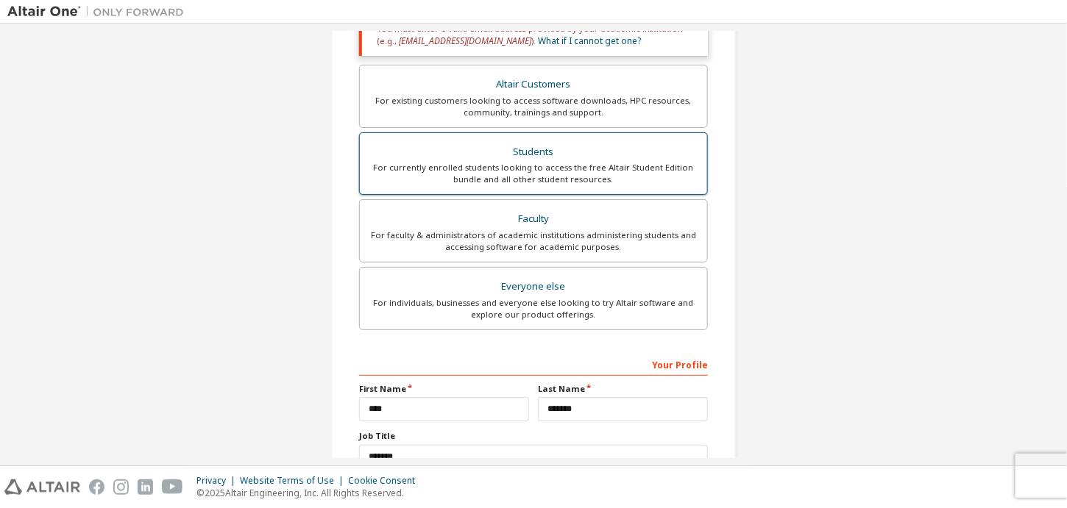
scroll to position [305, 0]
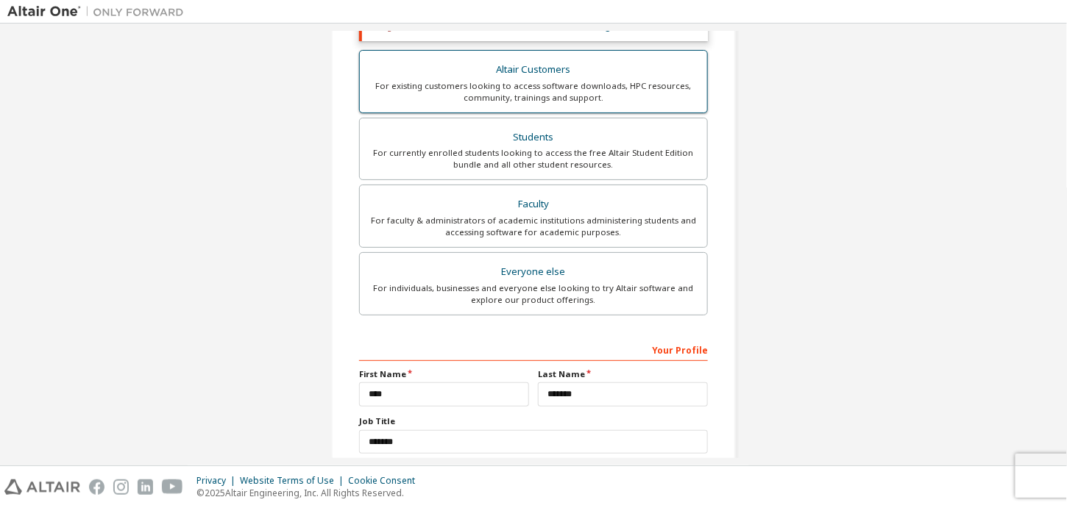
click at [543, 80] on div "For existing customers looking to access software downloads, HPC resources, com…" at bounding box center [534, 92] width 330 height 24
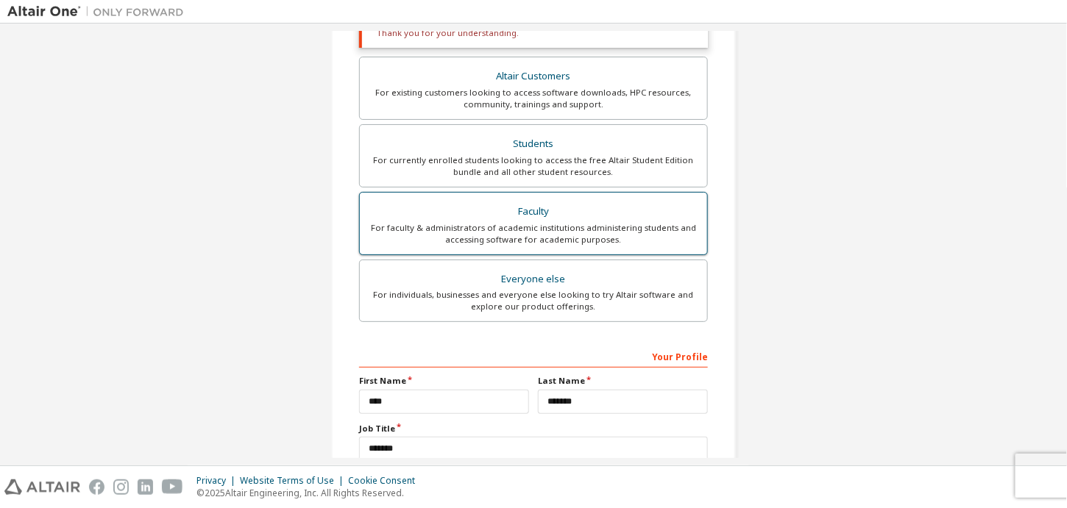
scroll to position [262, 0]
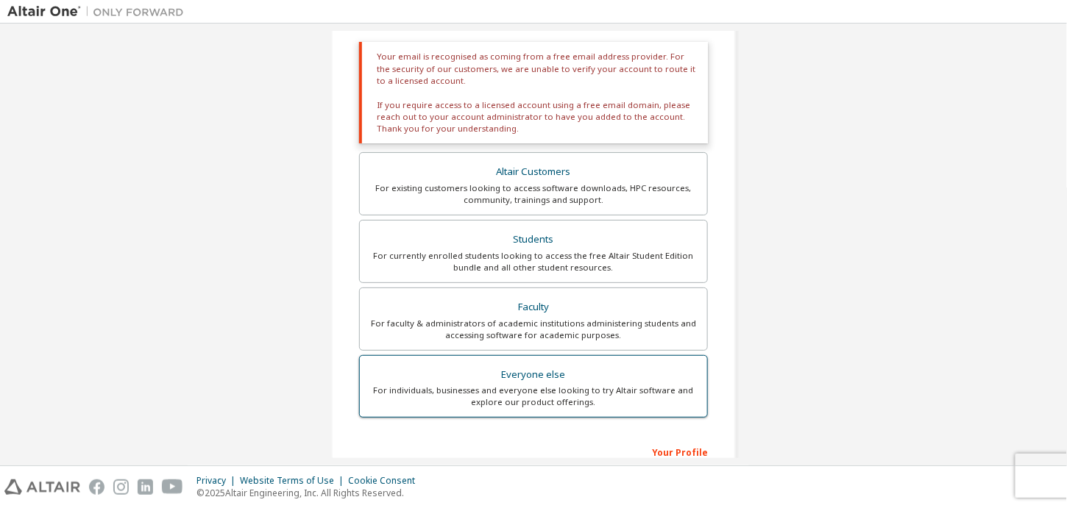
click at [518, 380] on div "Everyone else" at bounding box center [534, 375] width 330 height 21
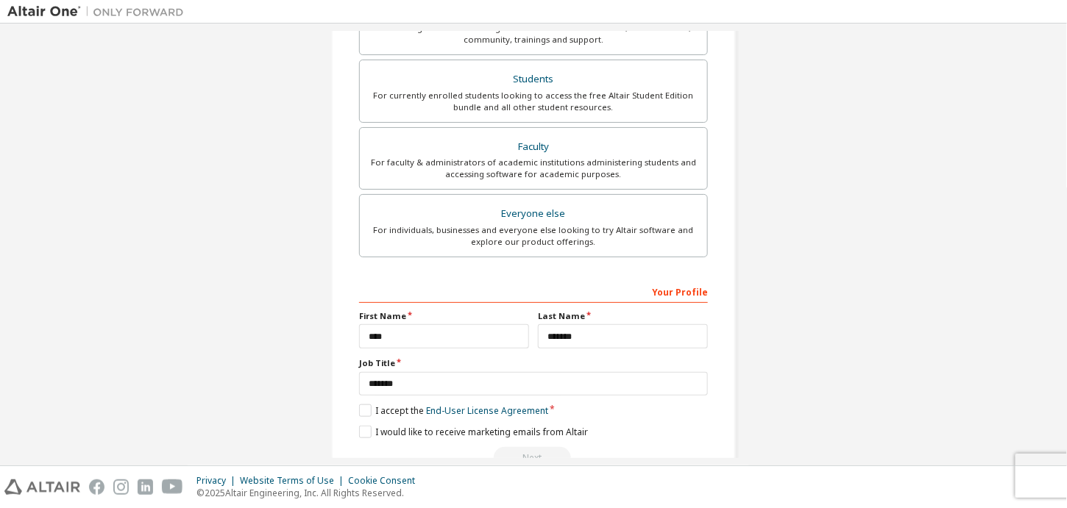
scroll to position [348, 0]
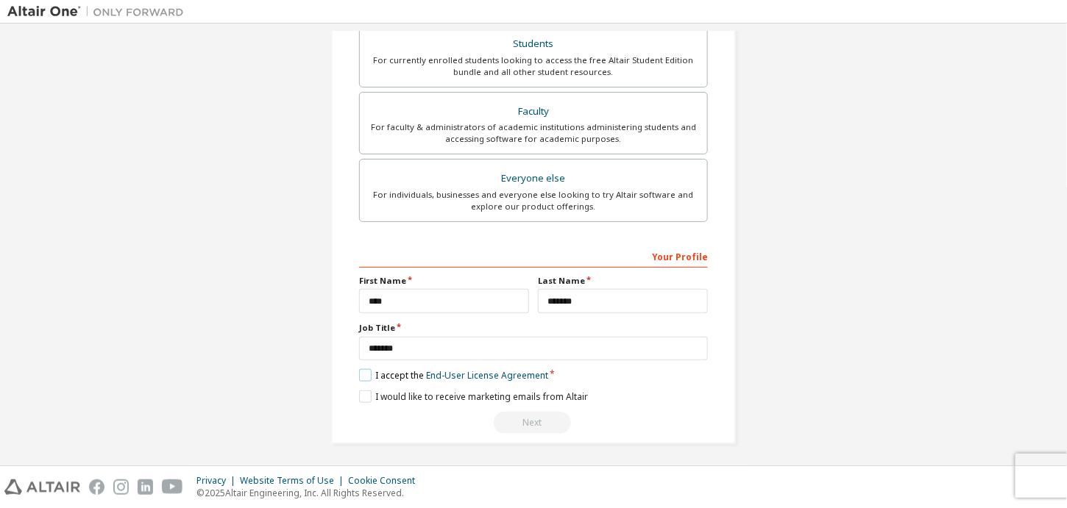
click at [364, 369] on label "I accept the End-User License Agreement" at bounding box center [453, 375] width 189 height 13
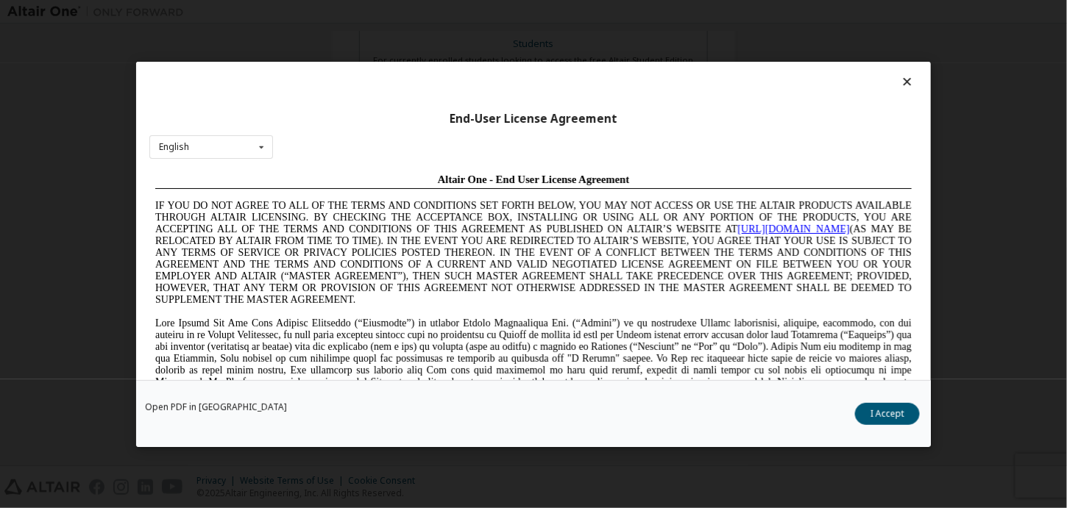
scroll to position [0, 0]
click at [895, 408] on button "I Accept" at bounding box center [887, 413] width 65 height 22
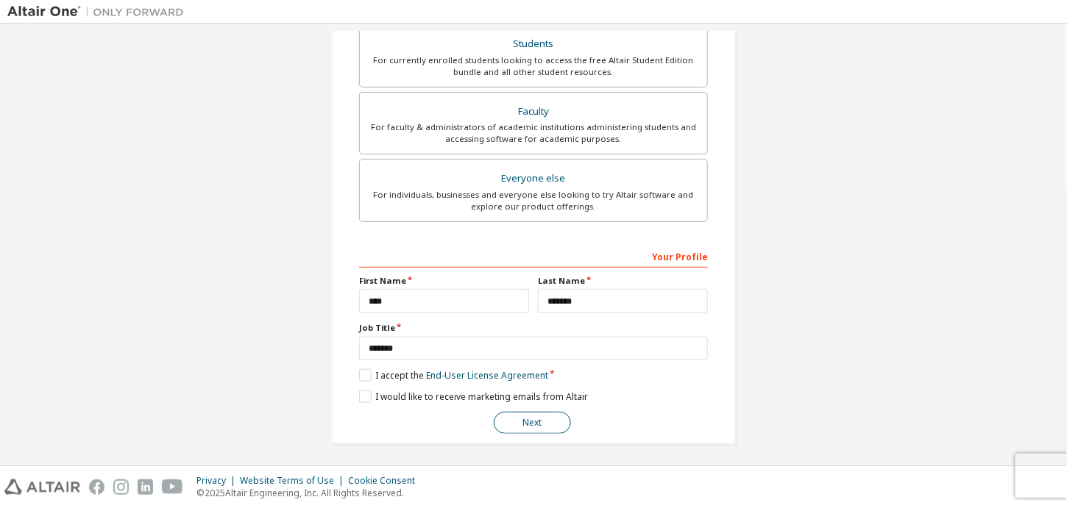
click at [541, 421] on button "Next" at bounding box center [532, 423] width 77 height 22
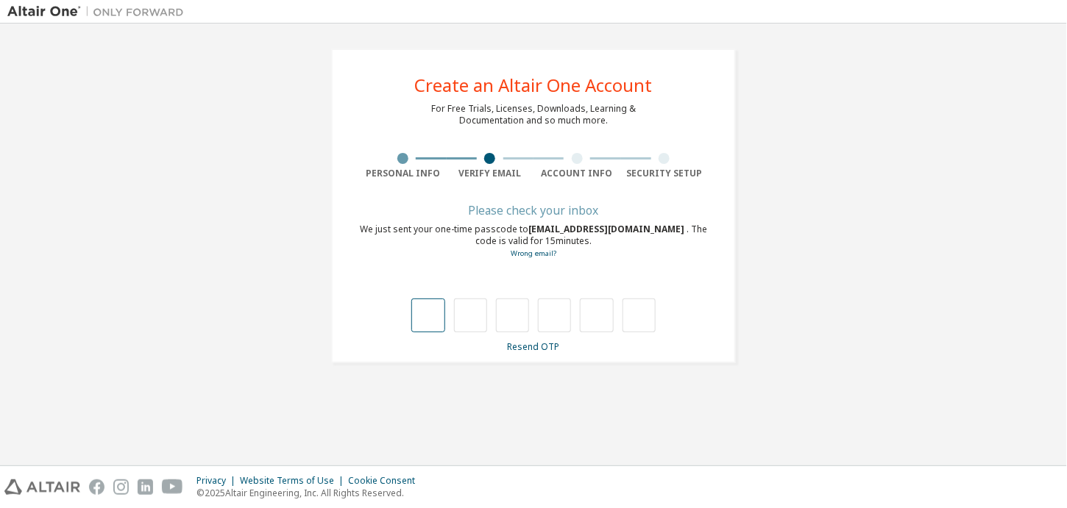
type input "*"
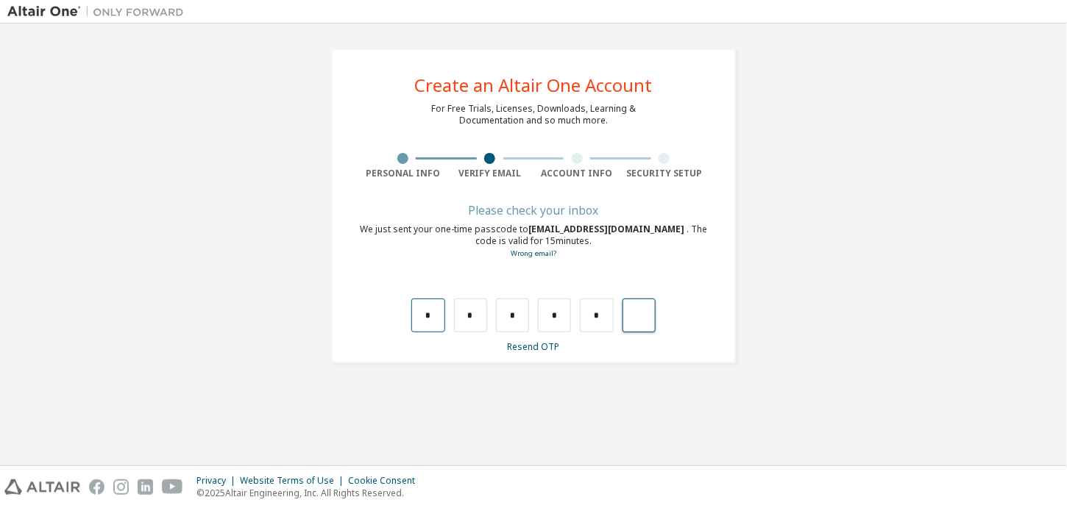
type input "*"
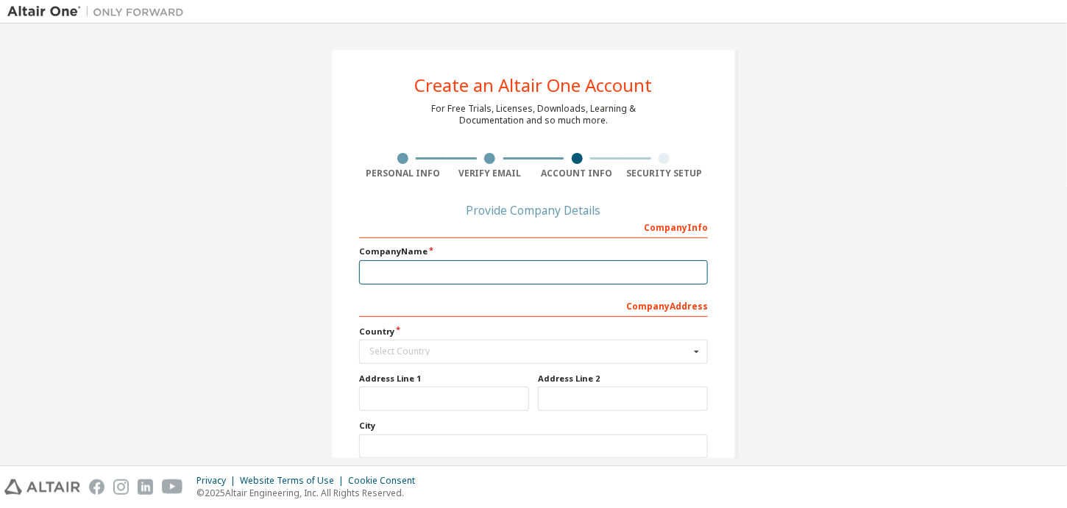
click at [492, 269] on input "text" at bounding box center [533, 272] width 349 height 24
type input "******"
click at [697, 354] on icon at bounding box center [696, 352] width 18 height 23
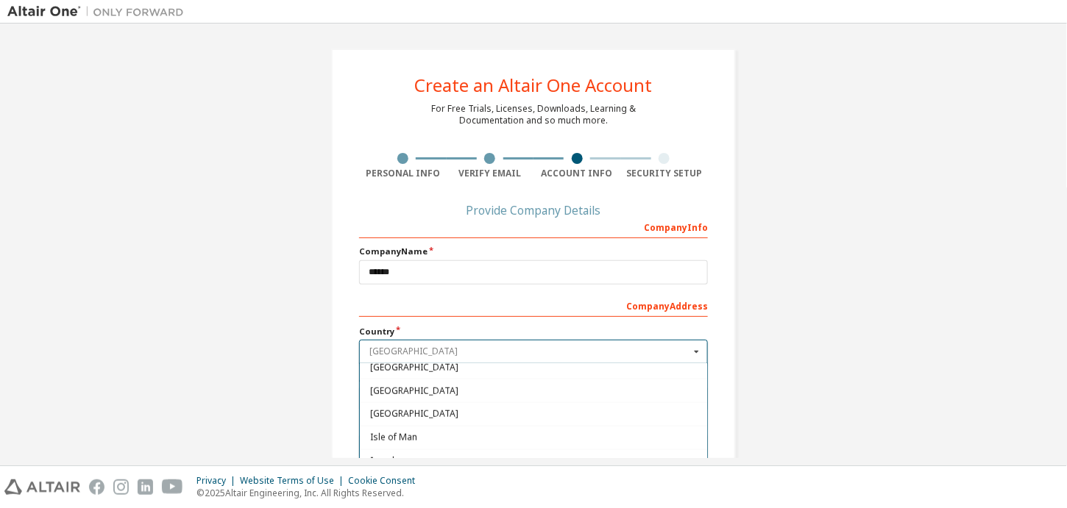
scroll to position [2349, 0]
click at [605, 380] on div "[GEOGRAPHIC_DATA]" at bounding box center [533, 392] width 347 height 24
type input "***"
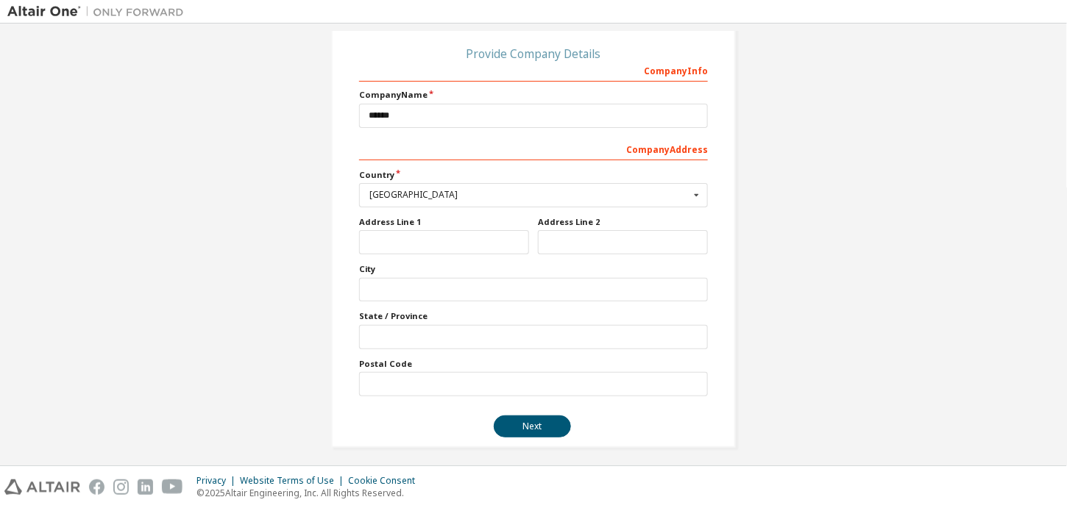
scroll to position [160, 0]
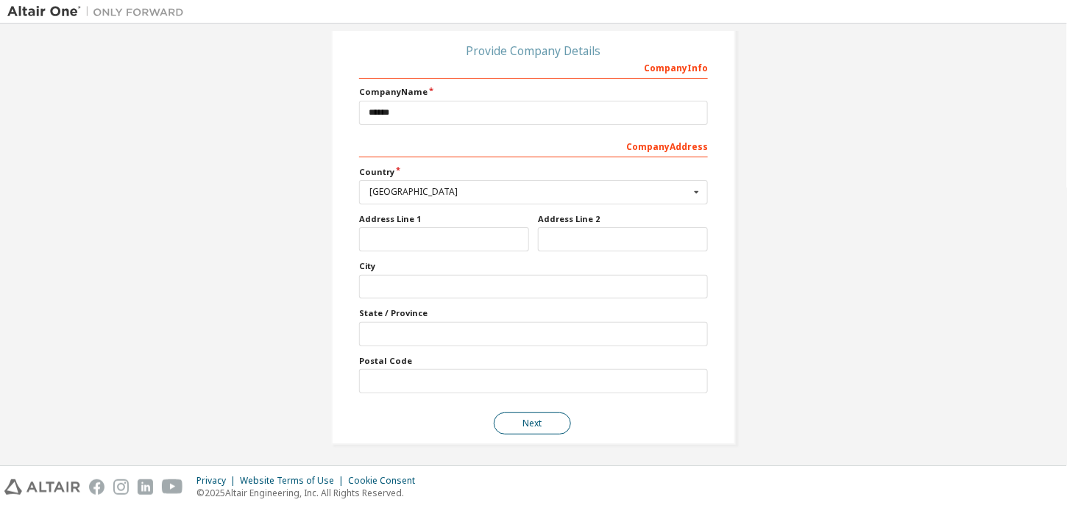
click at [522, 419] on button "Next" at bounding box center [532, 424] width 77 height 22
